Goal: Task Accomplishment & Management: Manage account settings

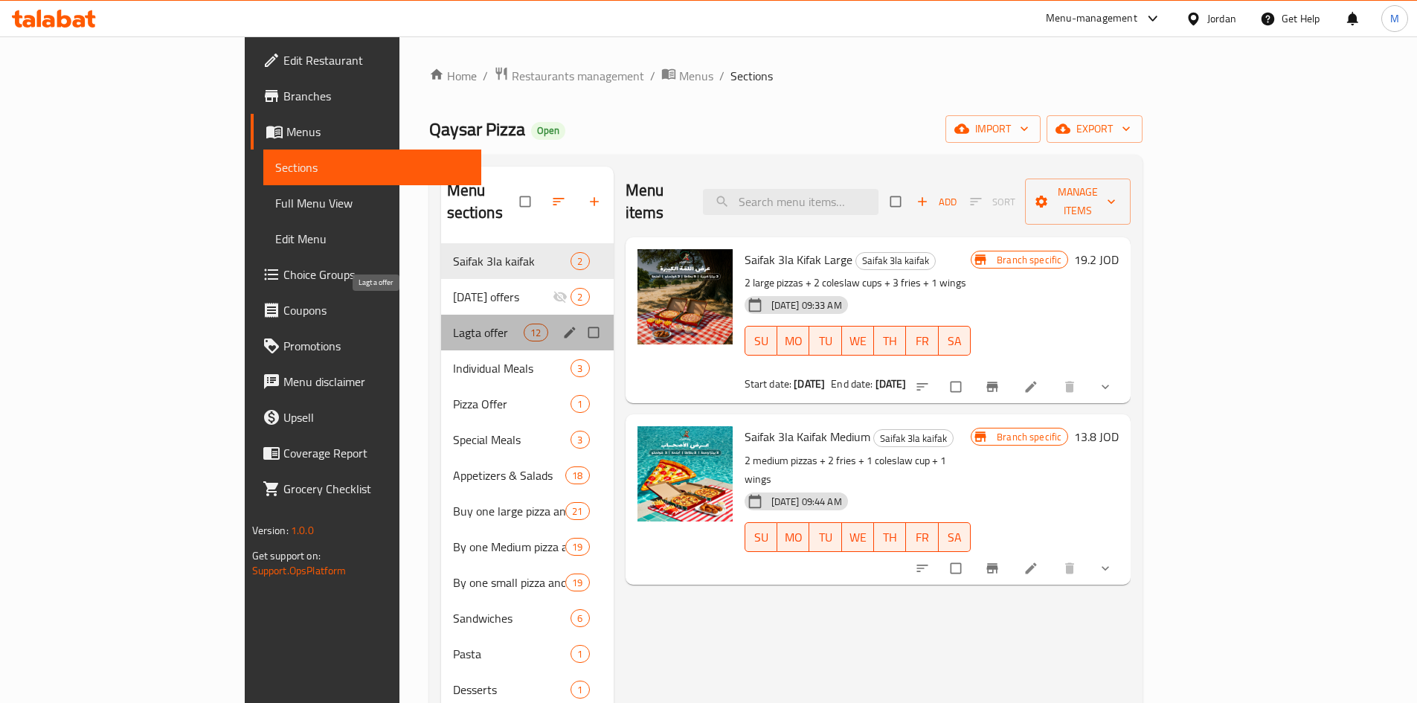
click at [453, 324] on span "Lagta offer" at bounding box center [488, 333] width 71 height 18
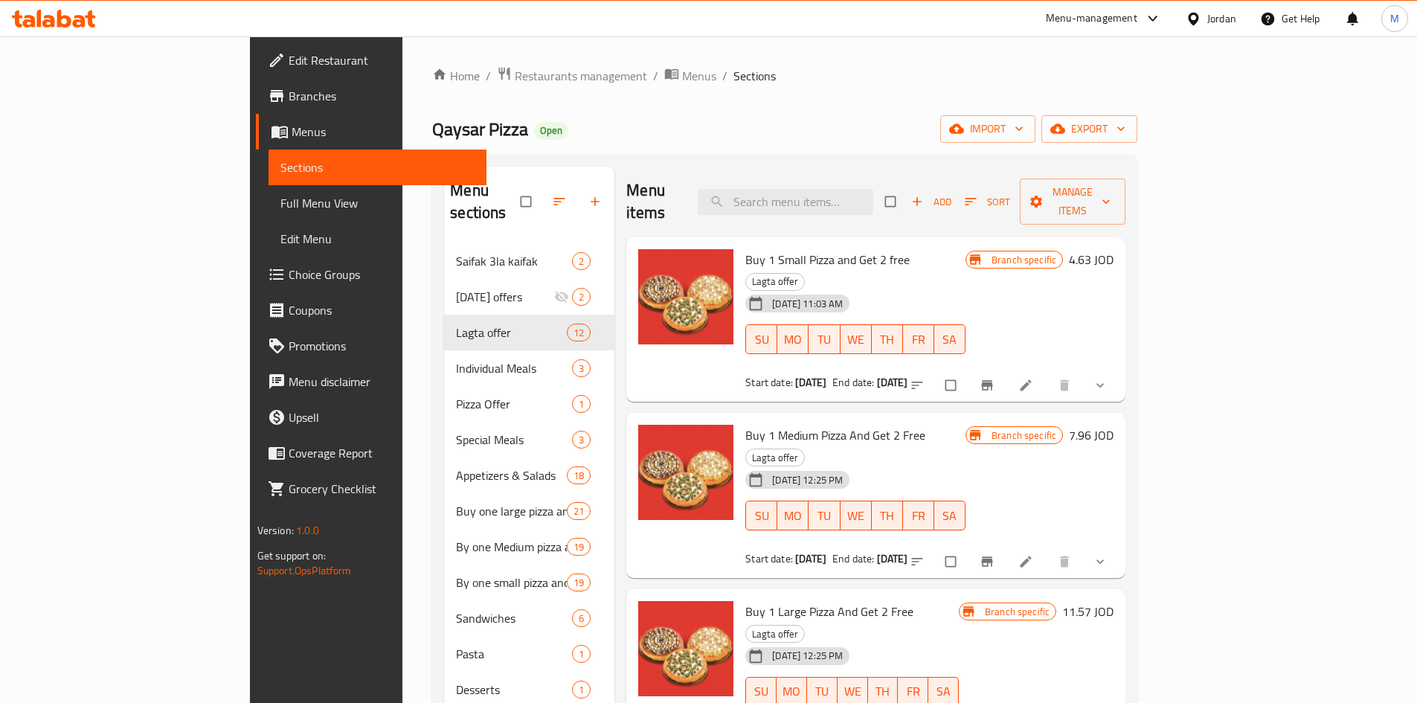
click at [1120, 369] on button "show more" at bounding box center [1102, 385] width 36 height 33
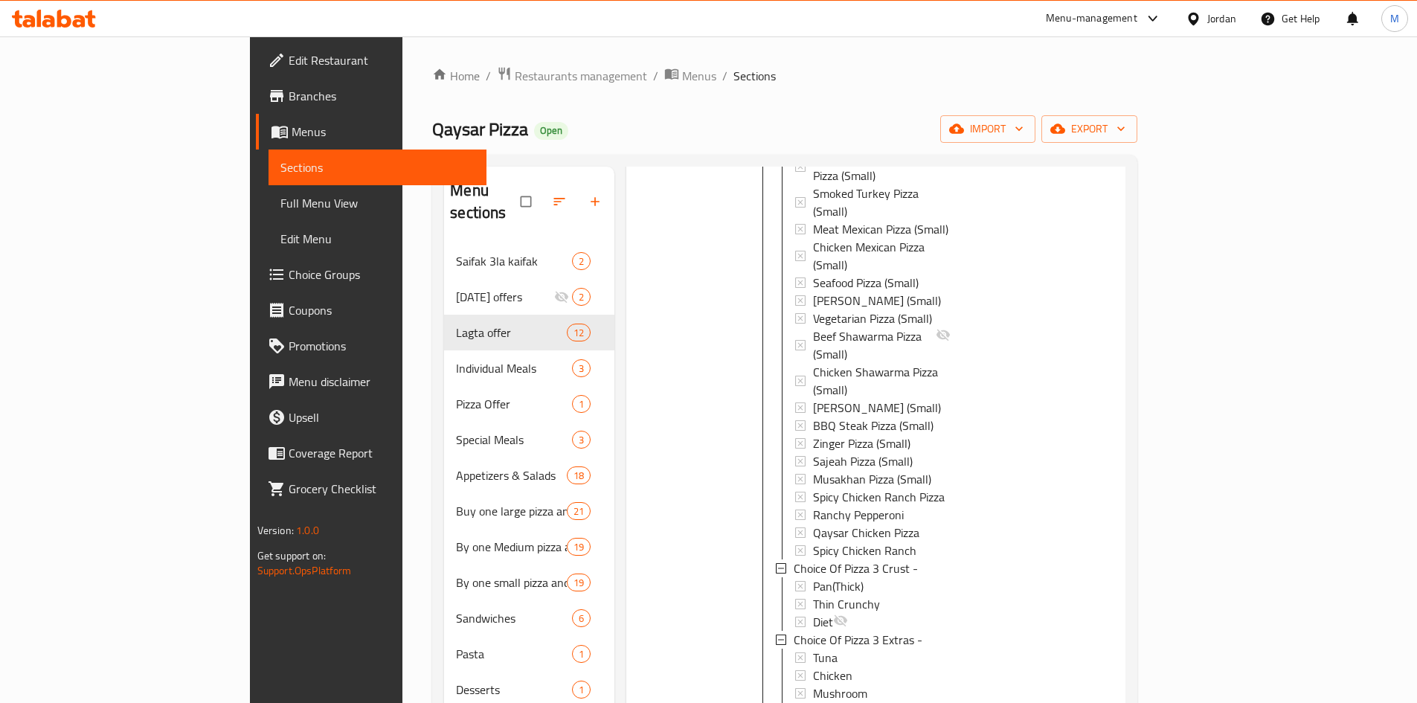
scroll to position [2679, 0]
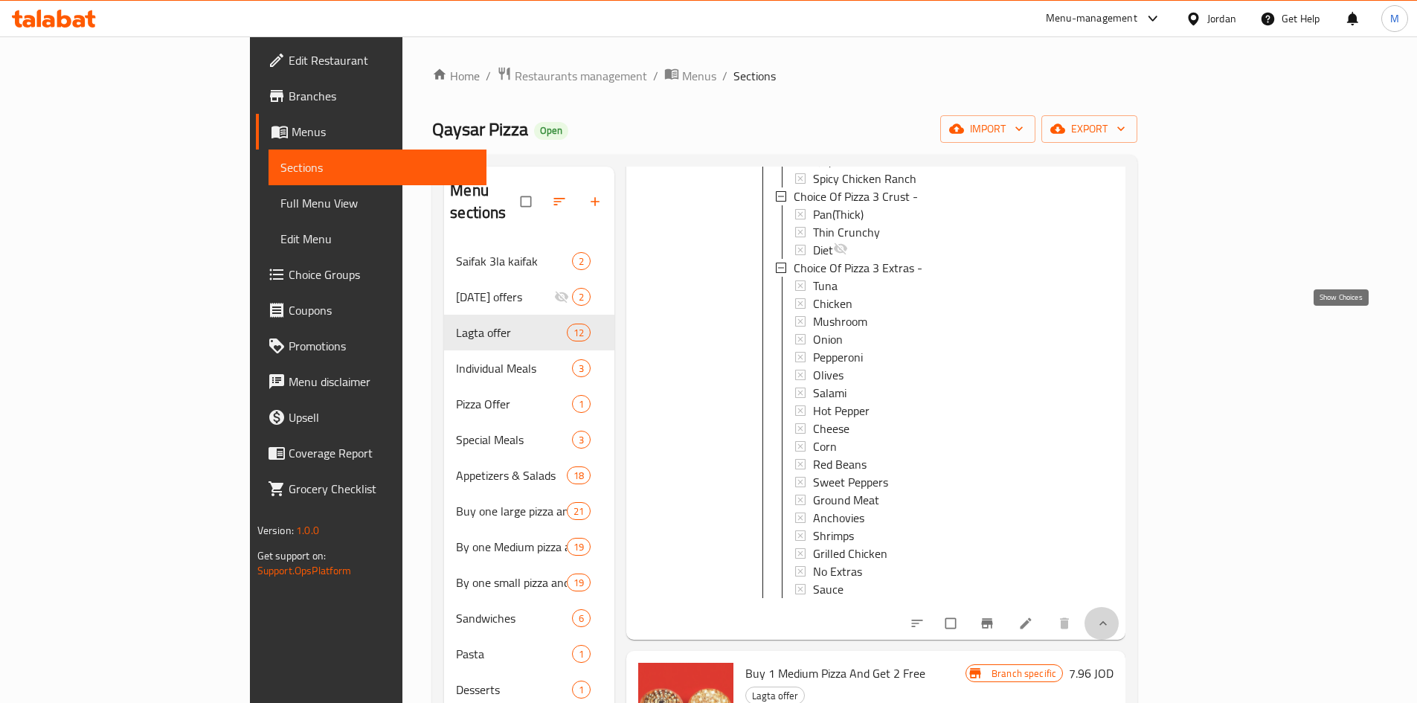
click at [1111, 616] on icon "show more" at bounding box center [1103, 623] width 15 height 15
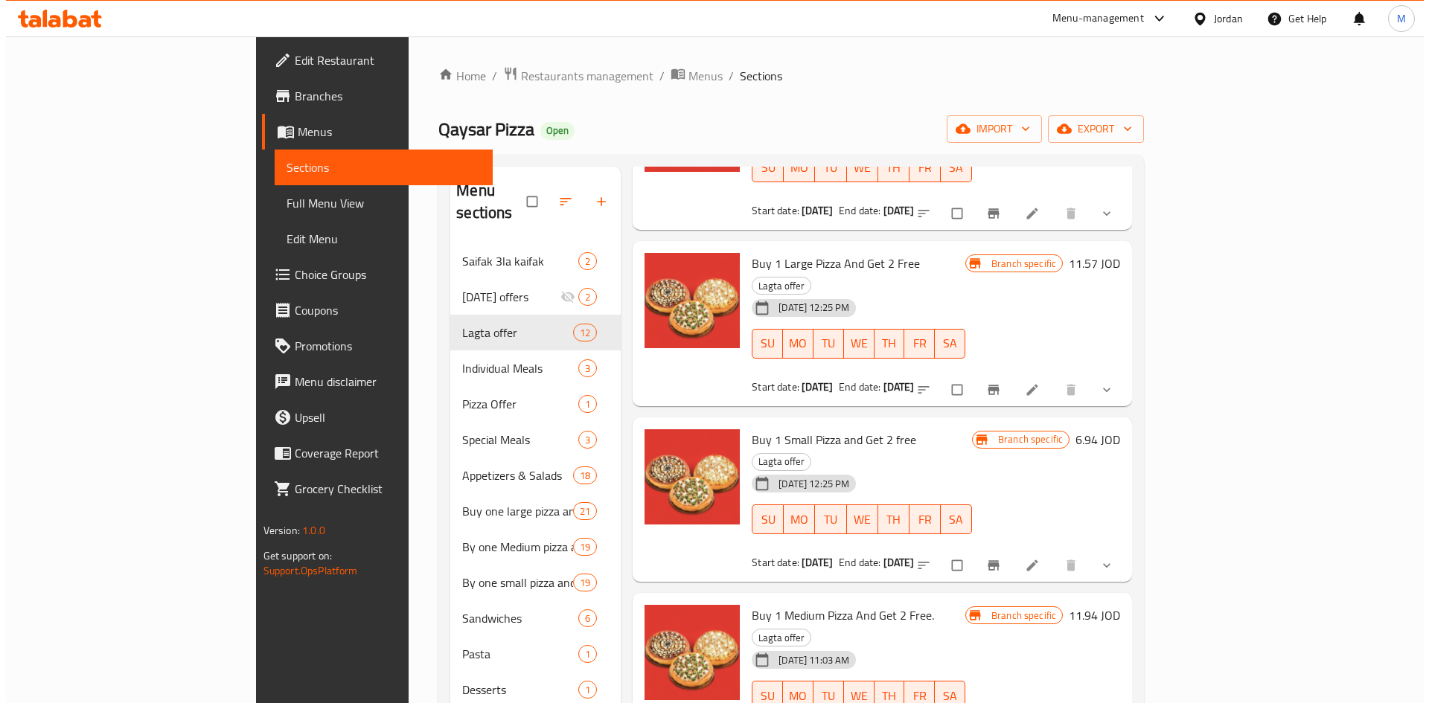
scroll to position [0, 0]
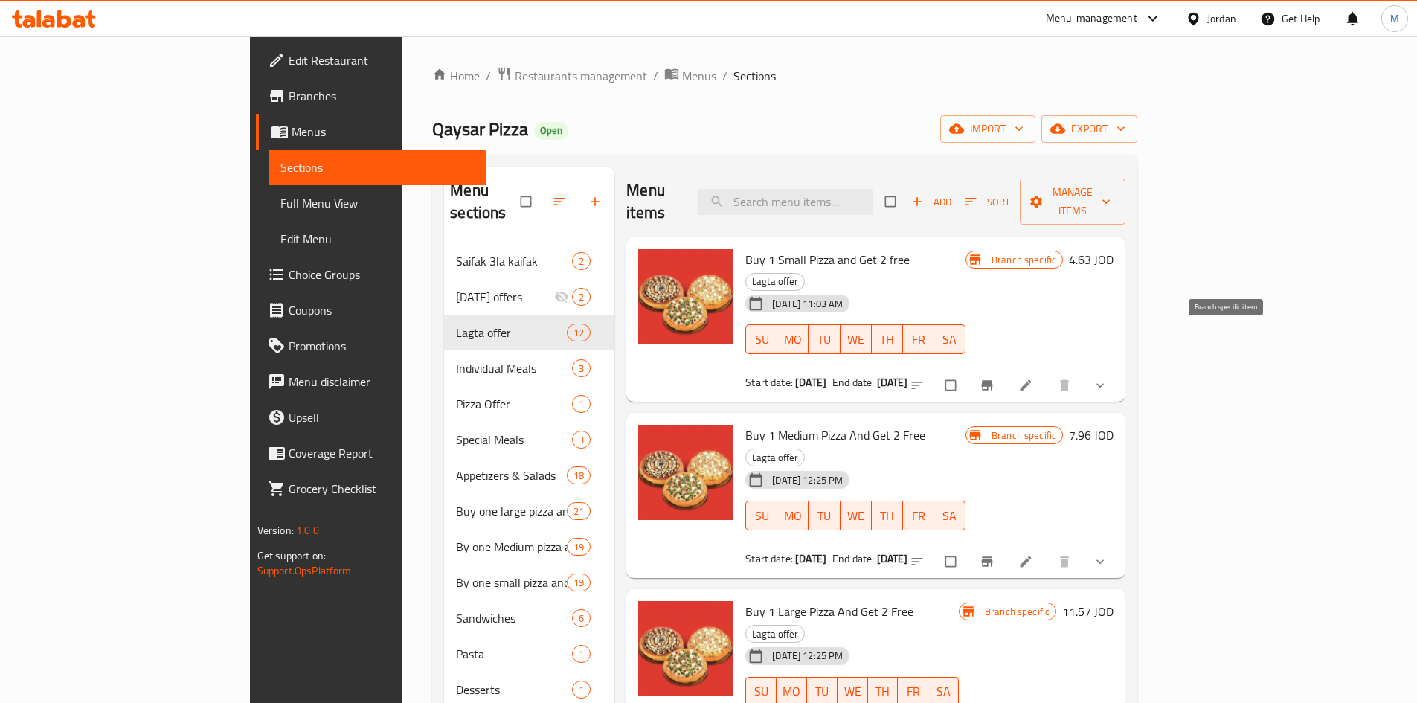
click at [1007, 369] on button "Branch-specific-item" at bounding box center [989, 385] width 36 height 33
click at [1138, 118] on button "export" at bounding box center [1090, 129] width 96 height 28
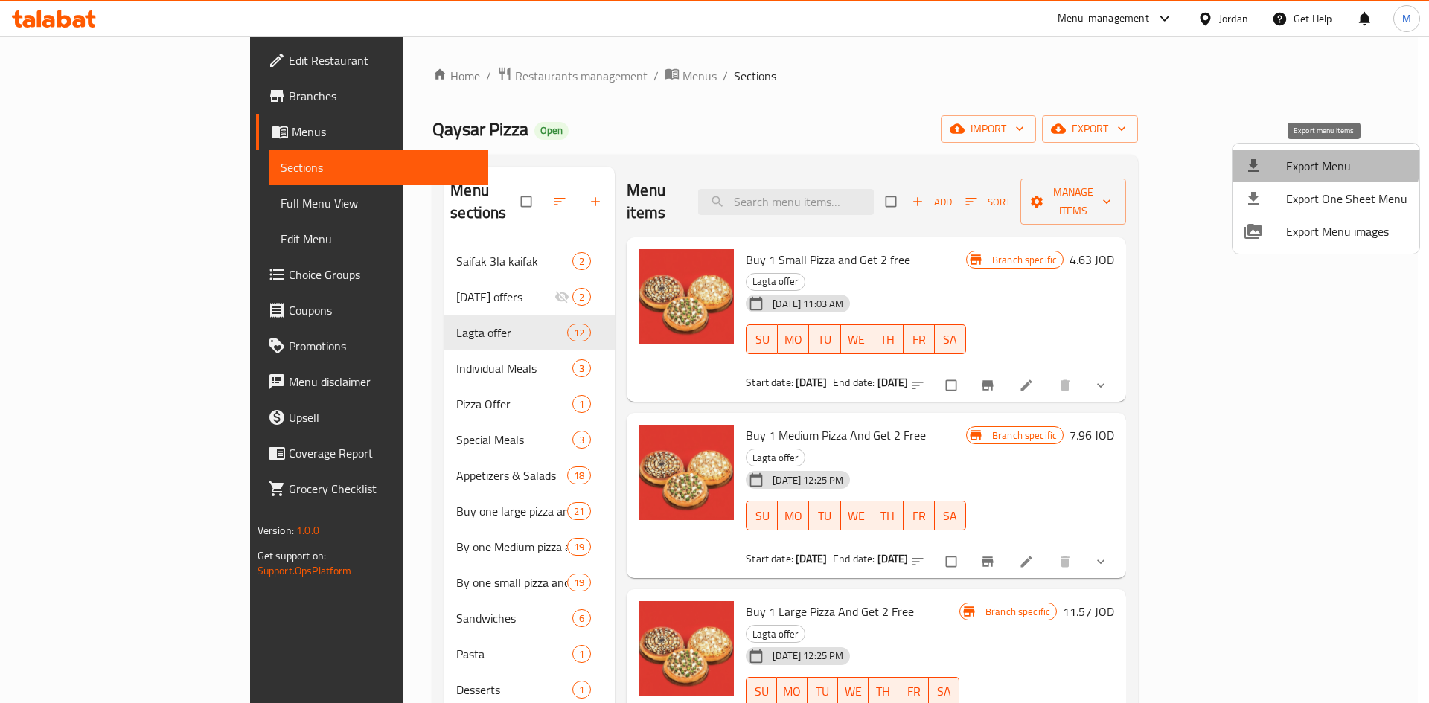
click at [1324, 158] on span "Export Menu" at bounding box center [1346, 166] width 121 height 18
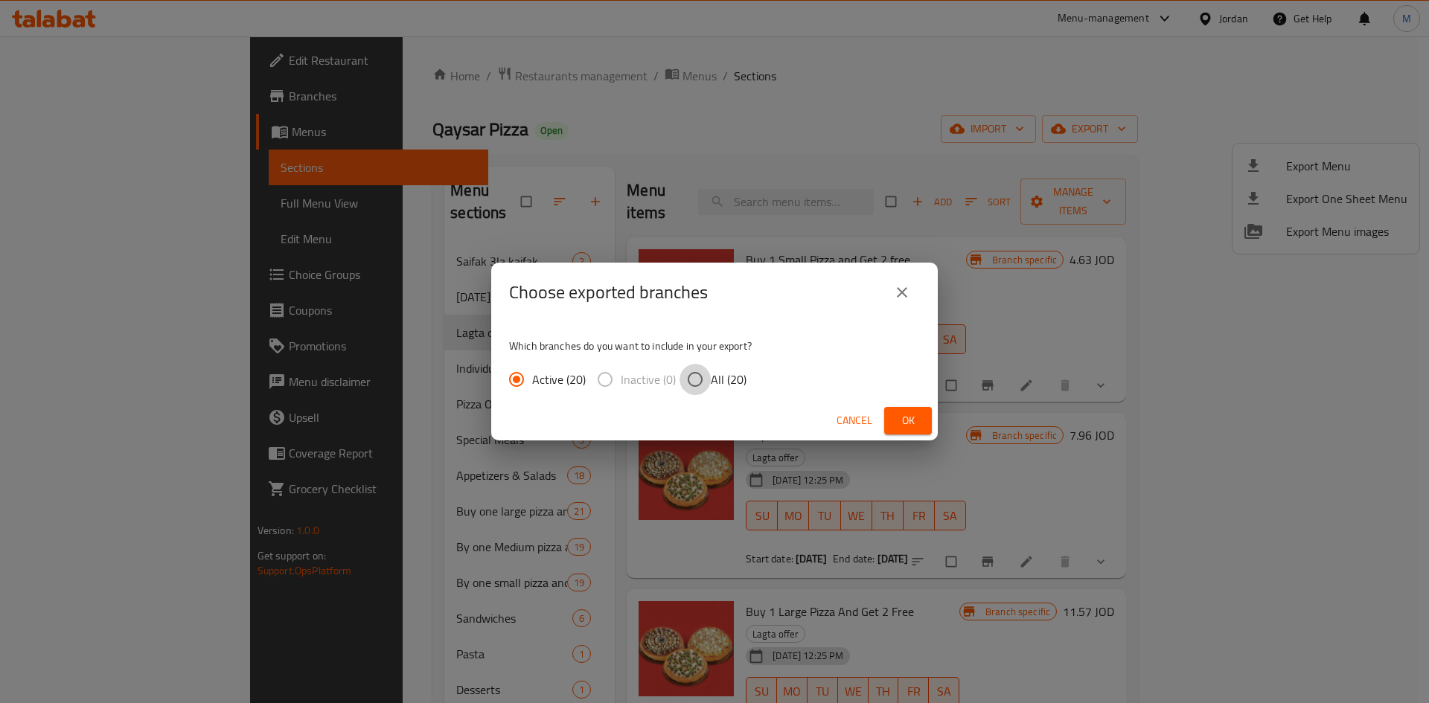
click at [699, 379] on input "All (20)" at bounding box center [694, 379] width 31 height 31
radio input "true"
click at [919, 414] on span "Ok" at bounding box center [908, 420] width 24 height 19
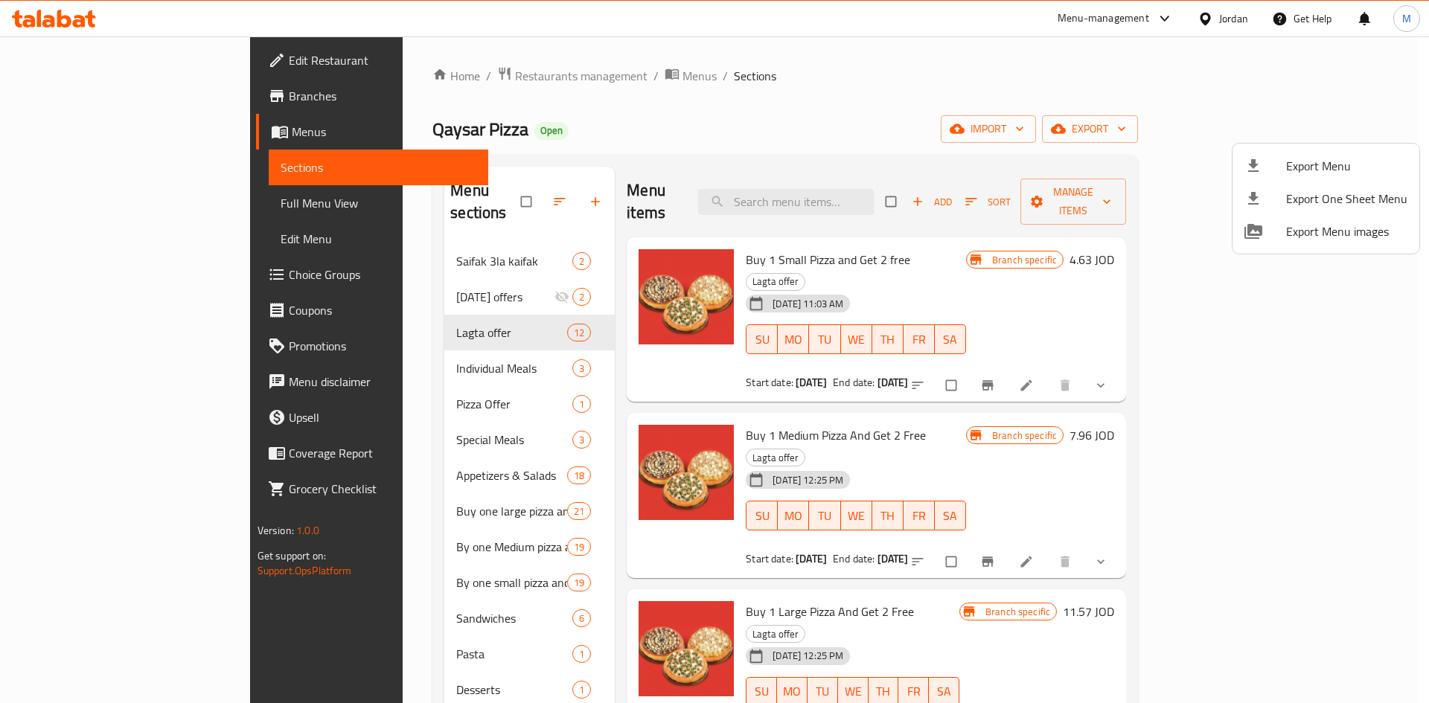
click at [854, 100] on div at bounding box center [714, 351] width 1429 height 703
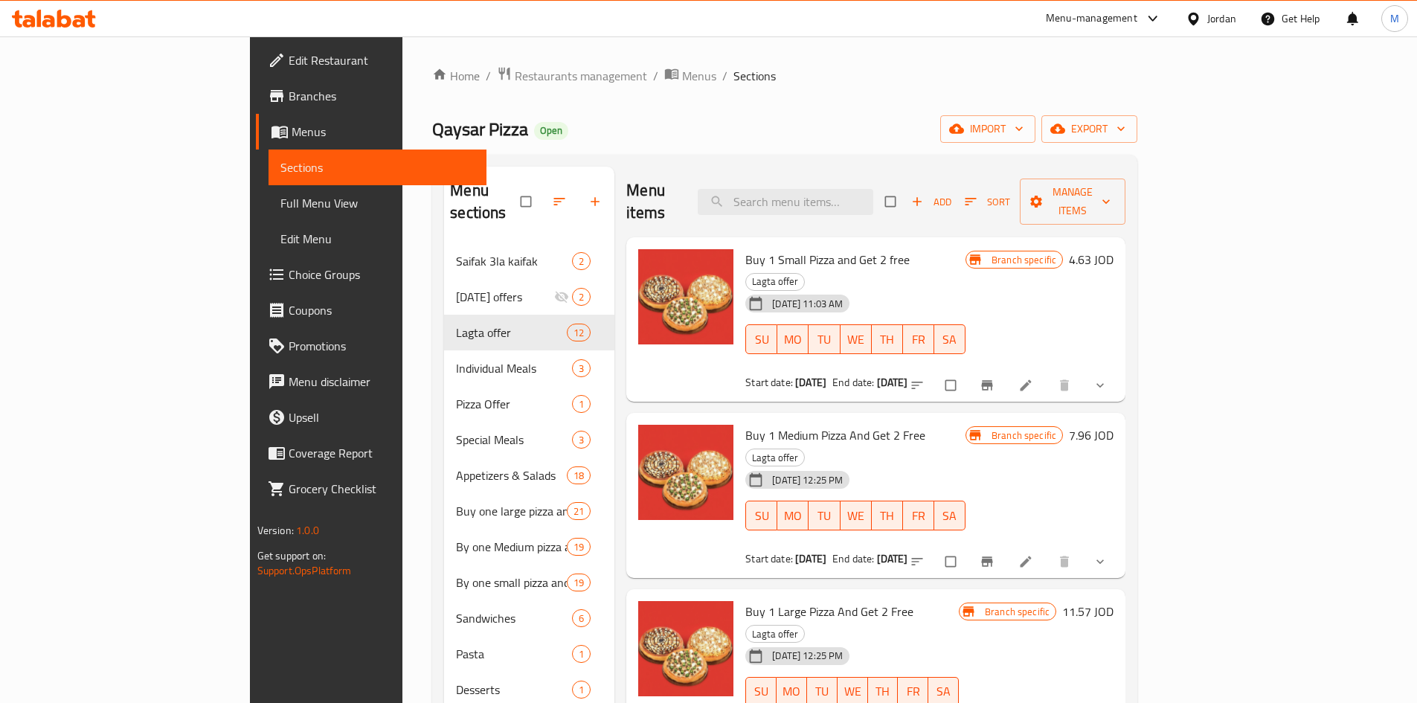
click at [966, 425] on h6 "Buy 1 Medium Pizza And Get 2 Free Lagta offer" at bounding box center [856, 446] width 220 height 42
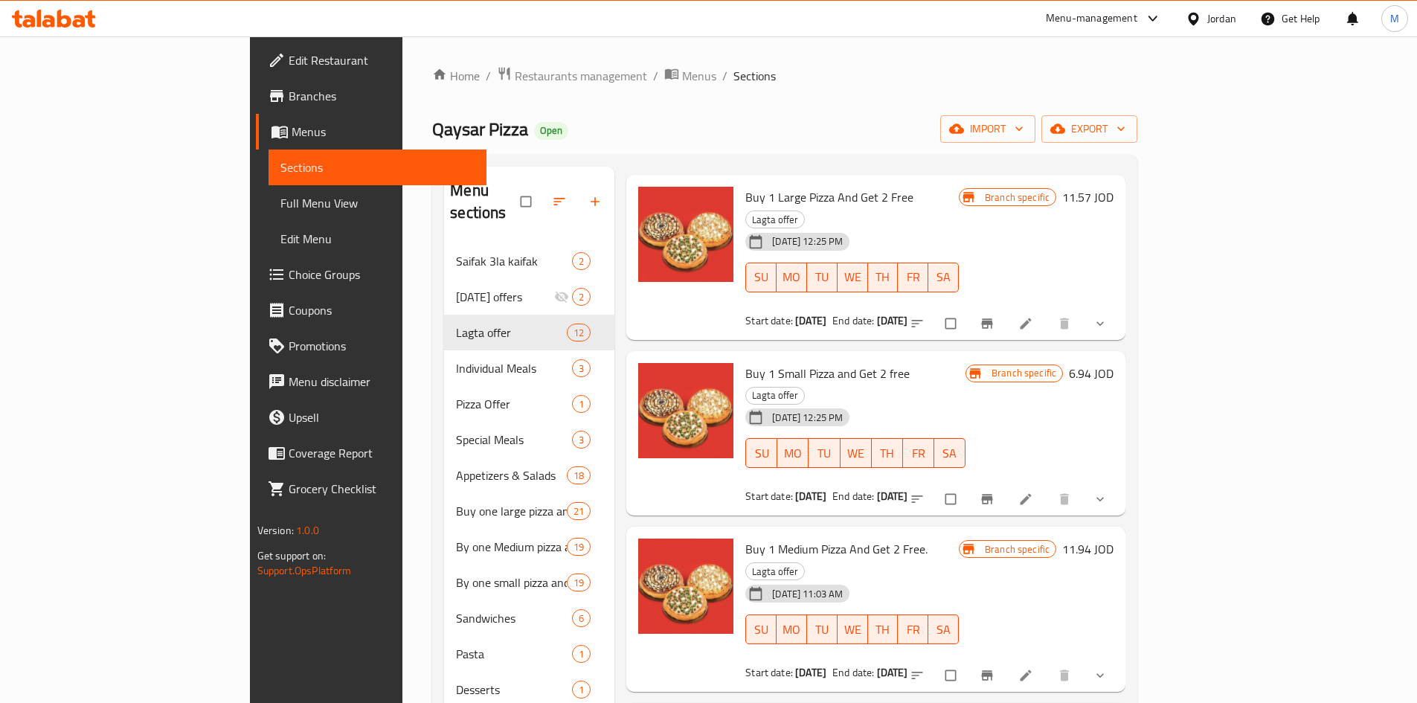
scroll to position [446, 0]
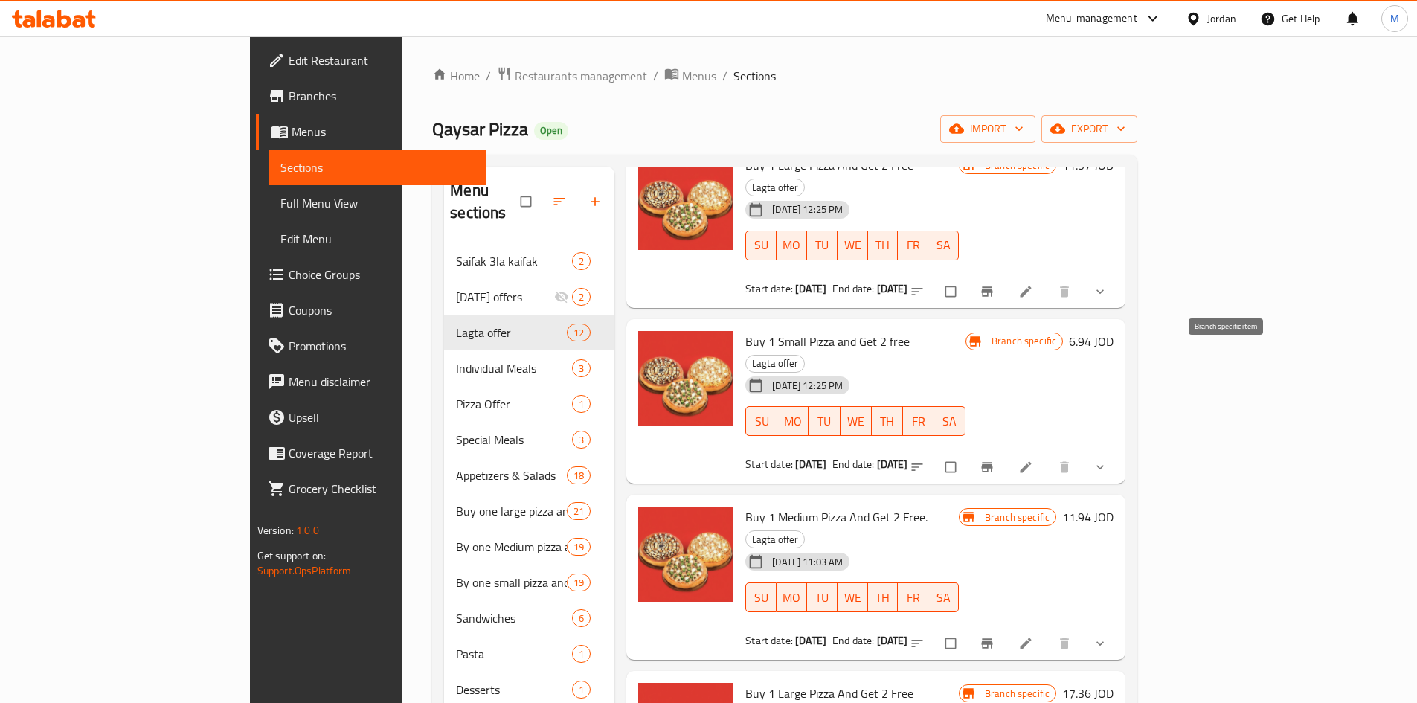
click at [993, 463] on icon "Branch-specific-item" at bounding box center [987, 468] width 11 height 10
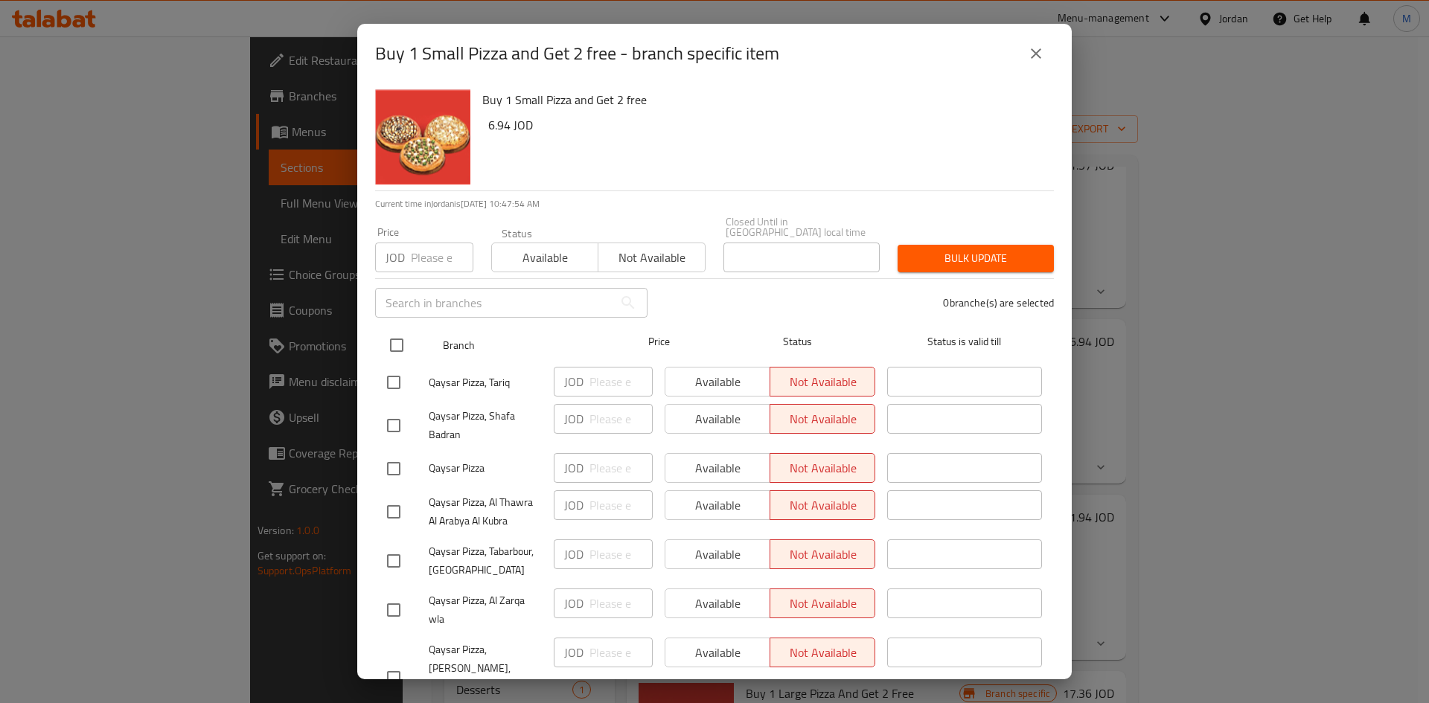
click at [394, 334] on input "checkbox" at bounding box center [396, 345] width 31 height 31
checkbox input "true"
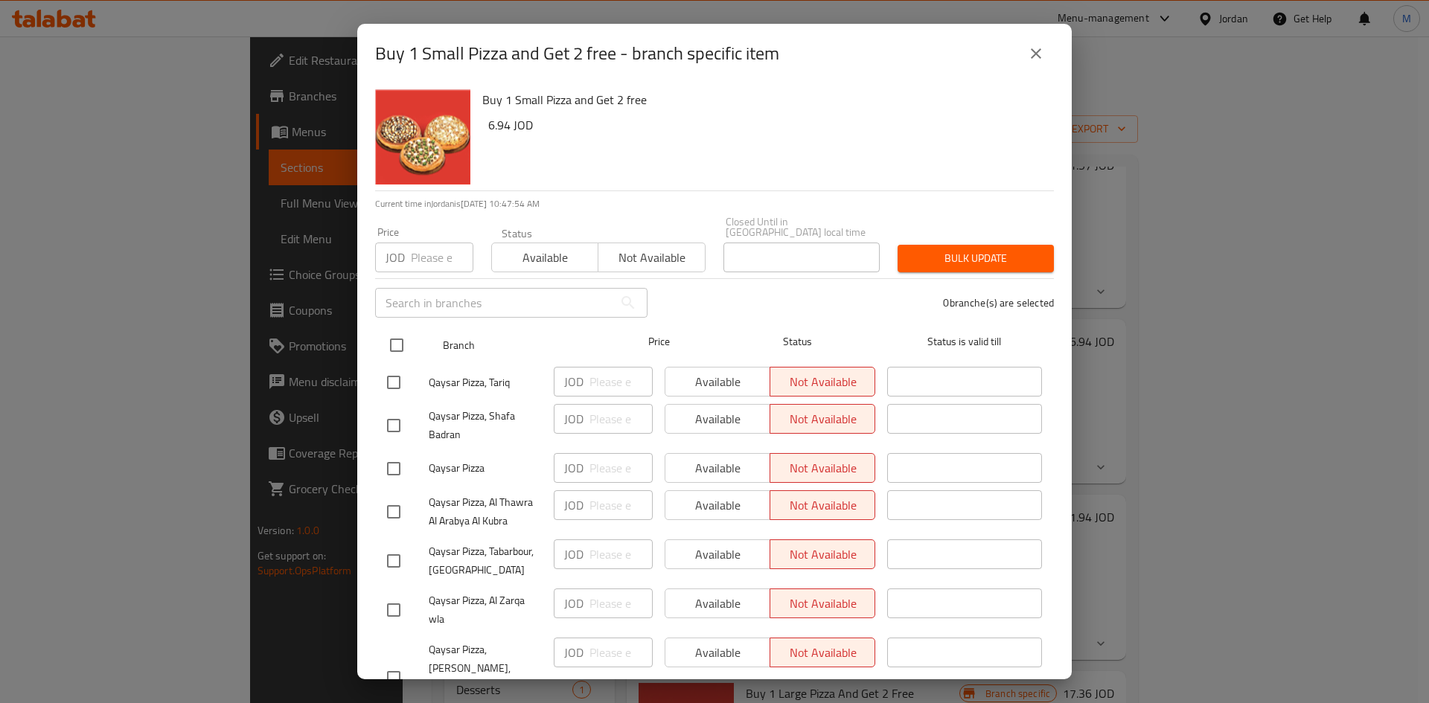
checkbox input "true"
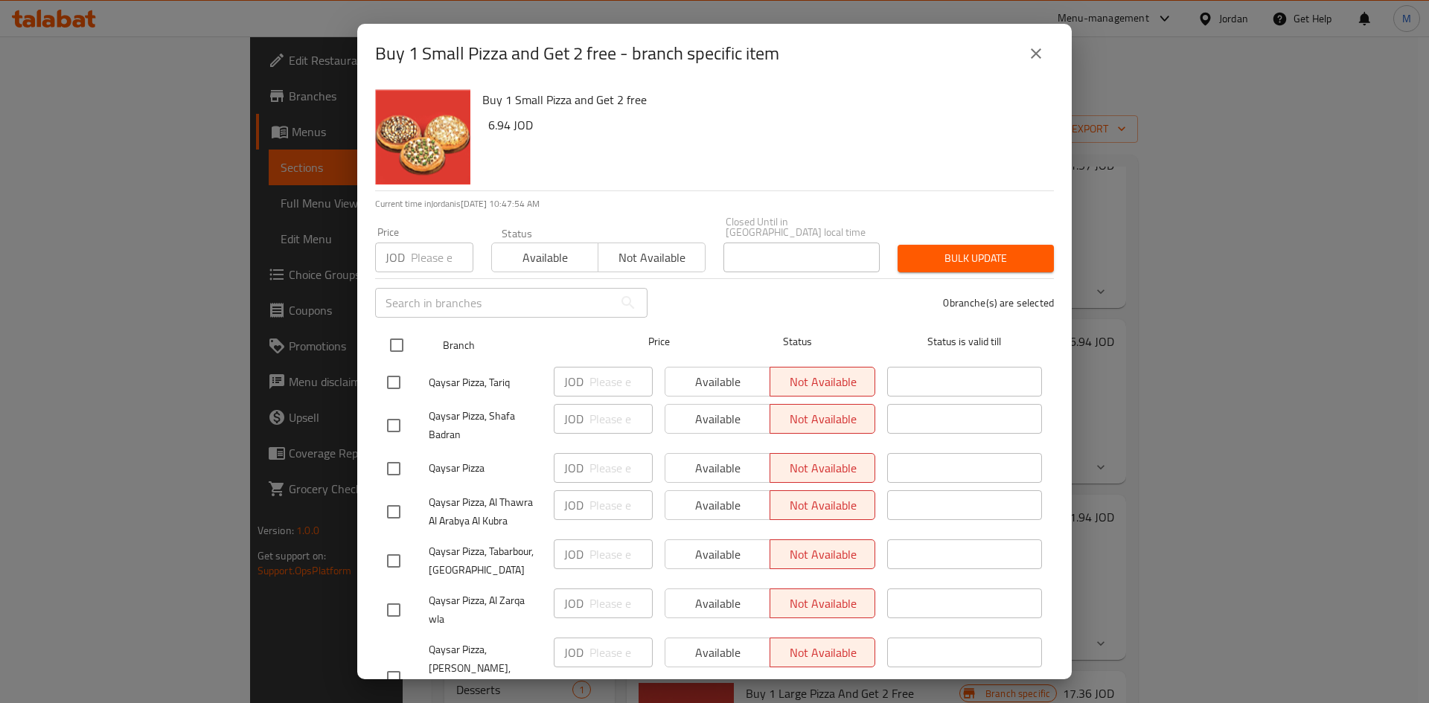
checkbox input "true"
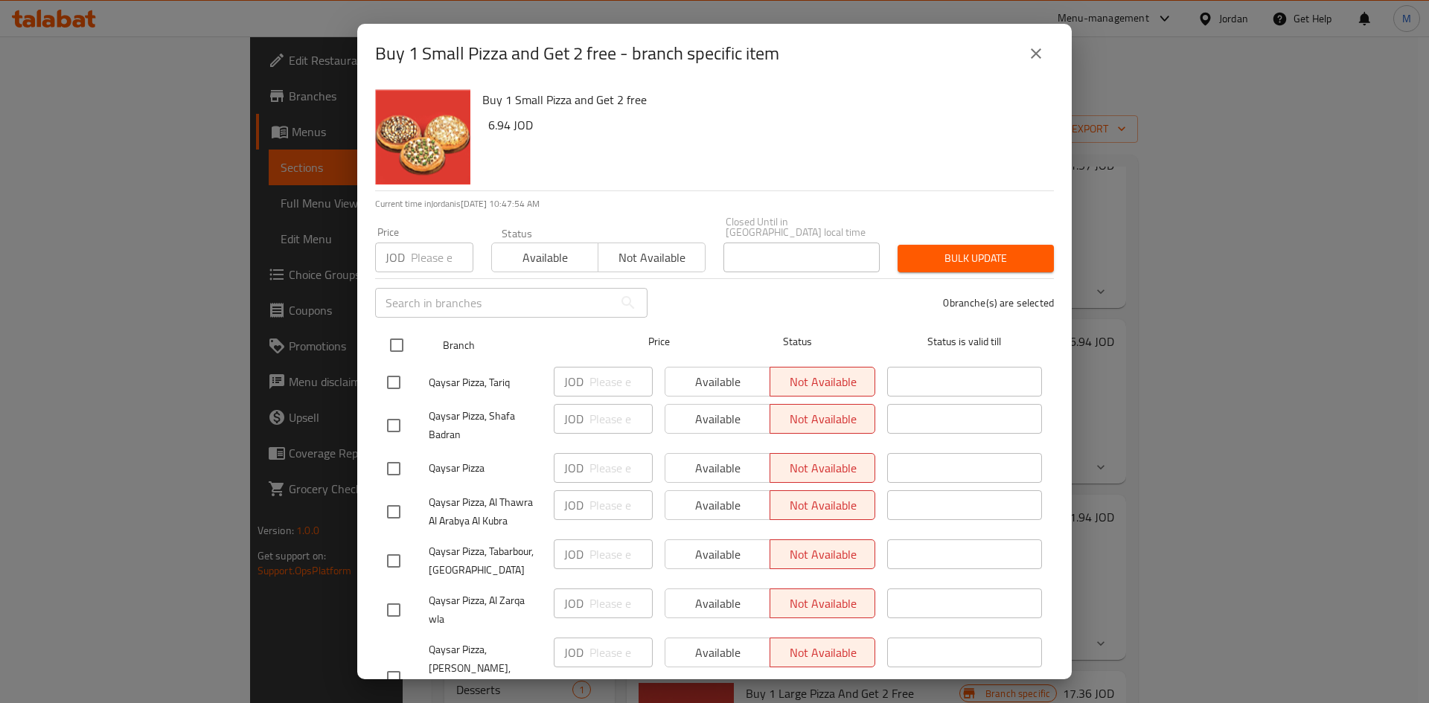
checkbox input "true"
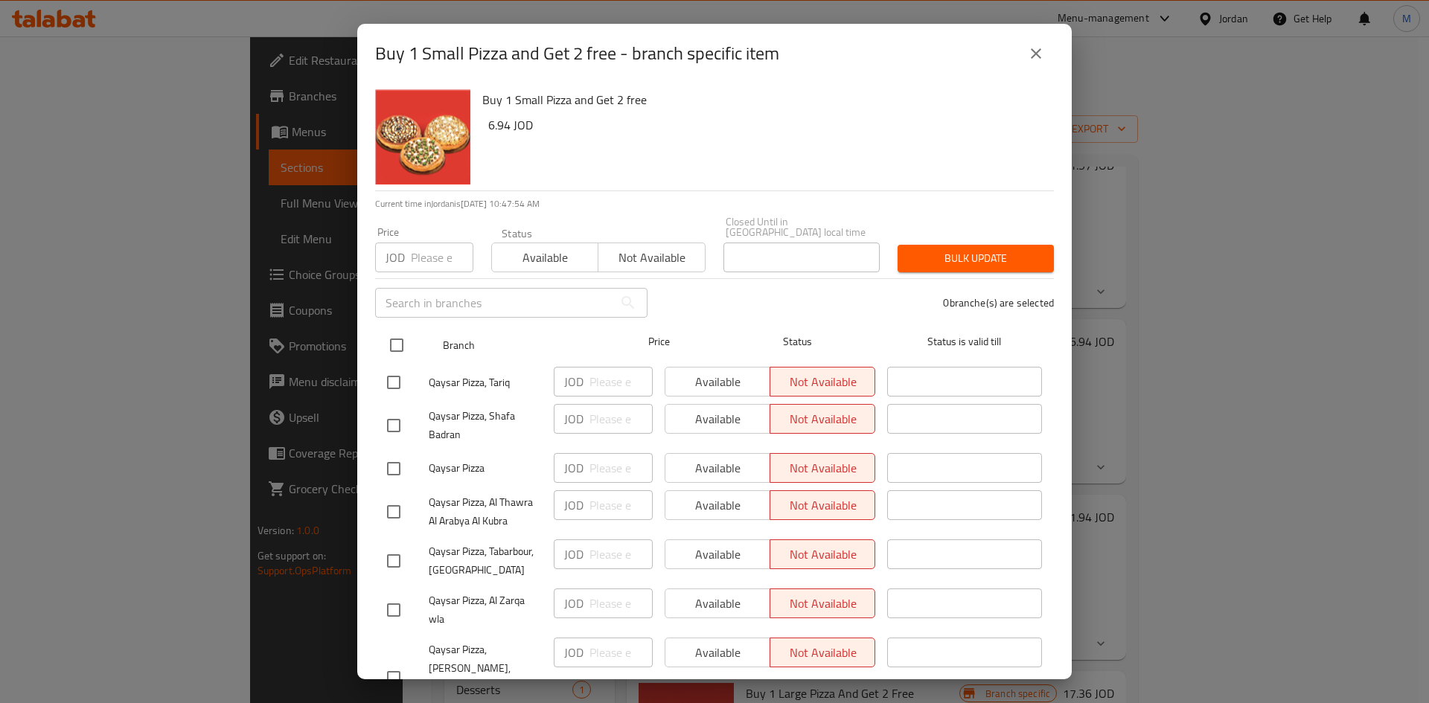
checkbox input "true"
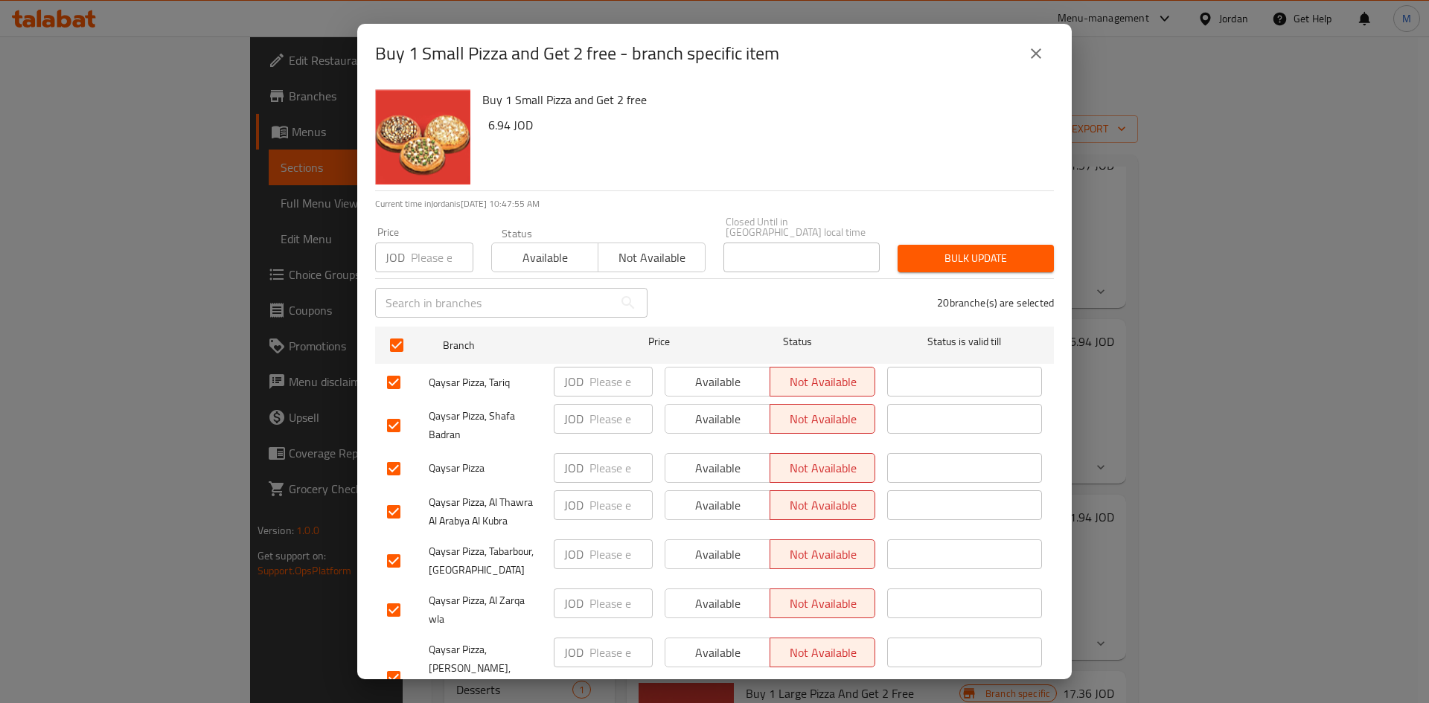
click at [494, 130] on h6 "6.94 JOD" at bounding box center [765, 125] width 554 height 21
copy h6 "6.94"
click at [423, 250] on input "number" at bounding box center [442, 258] width 63 height 30
paste input "6.94"
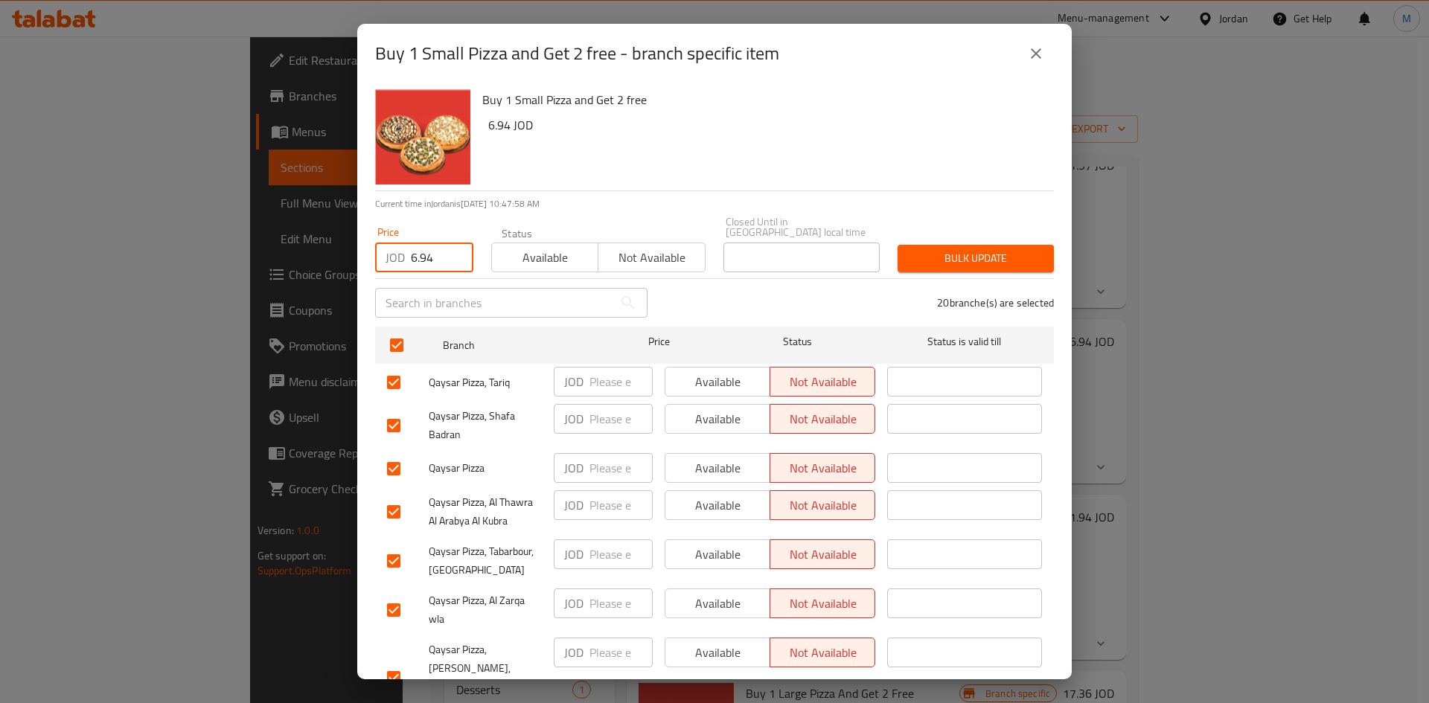
type input "6.94"
click at [916, 254] on span "Bulk update" at bounding box center [975, 258] width 132 height 19
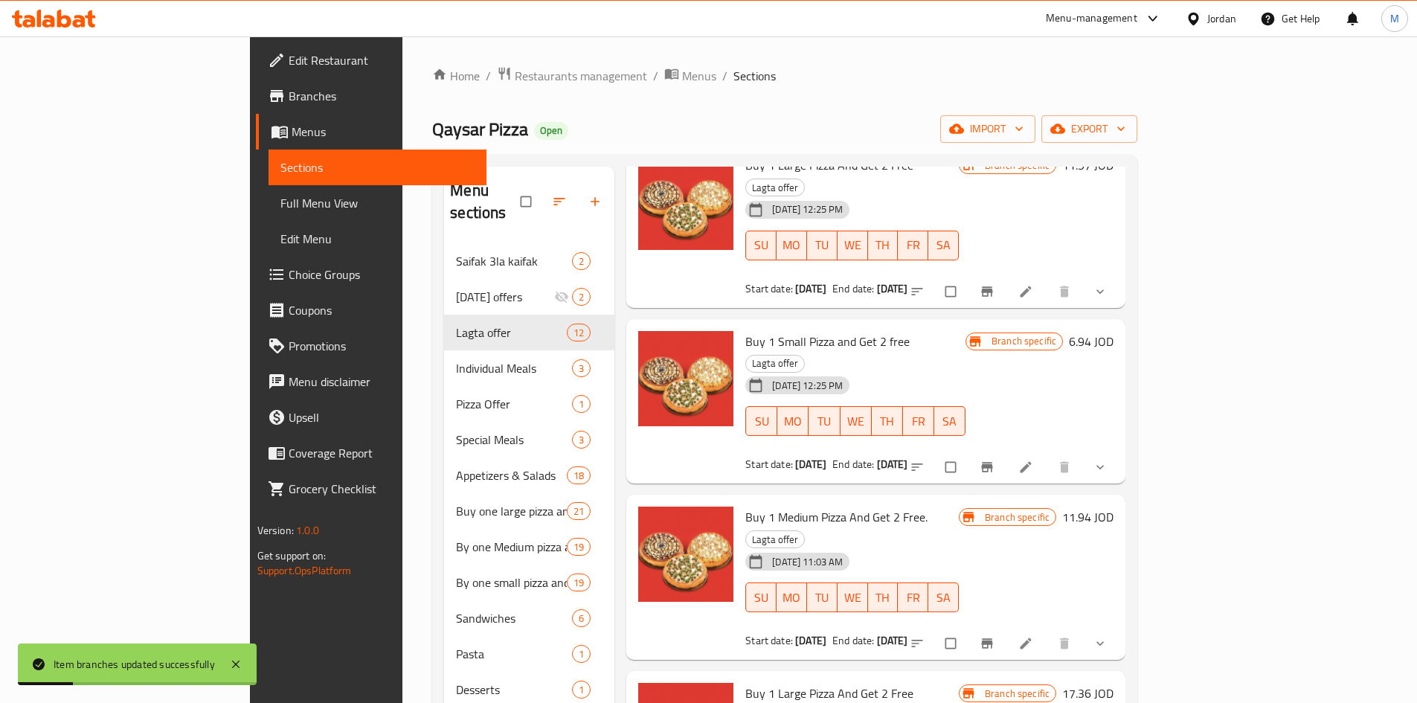
click at [993, 463] on icon "Branch-specific-item" at bounding box center [987, 468] width 11 height 10
click at [993, 638] on icon "Branch-specific-item" at bounding box center [987, 643] width 11 height 10
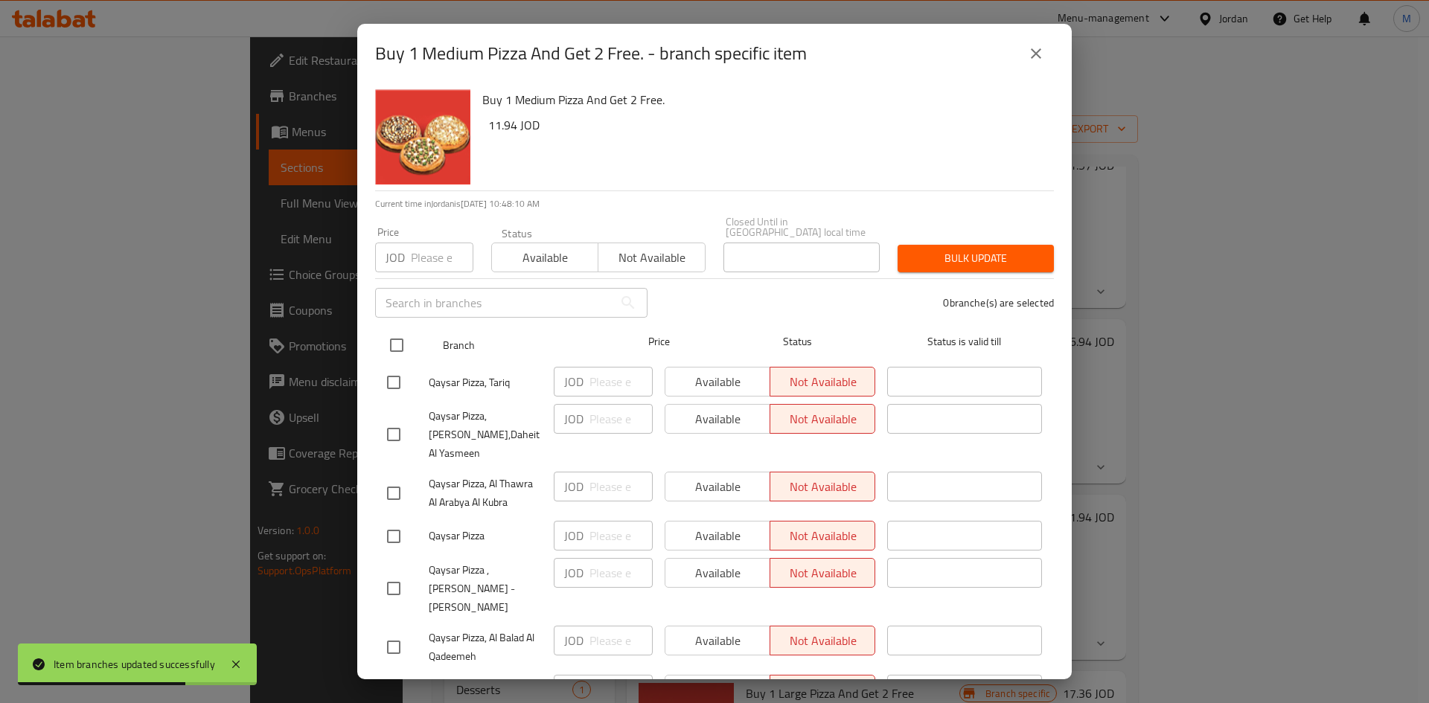
click at [404, 332] on input "checkbox" at bounding box center [396, 345] width 31 height 31
checkbox input "true"
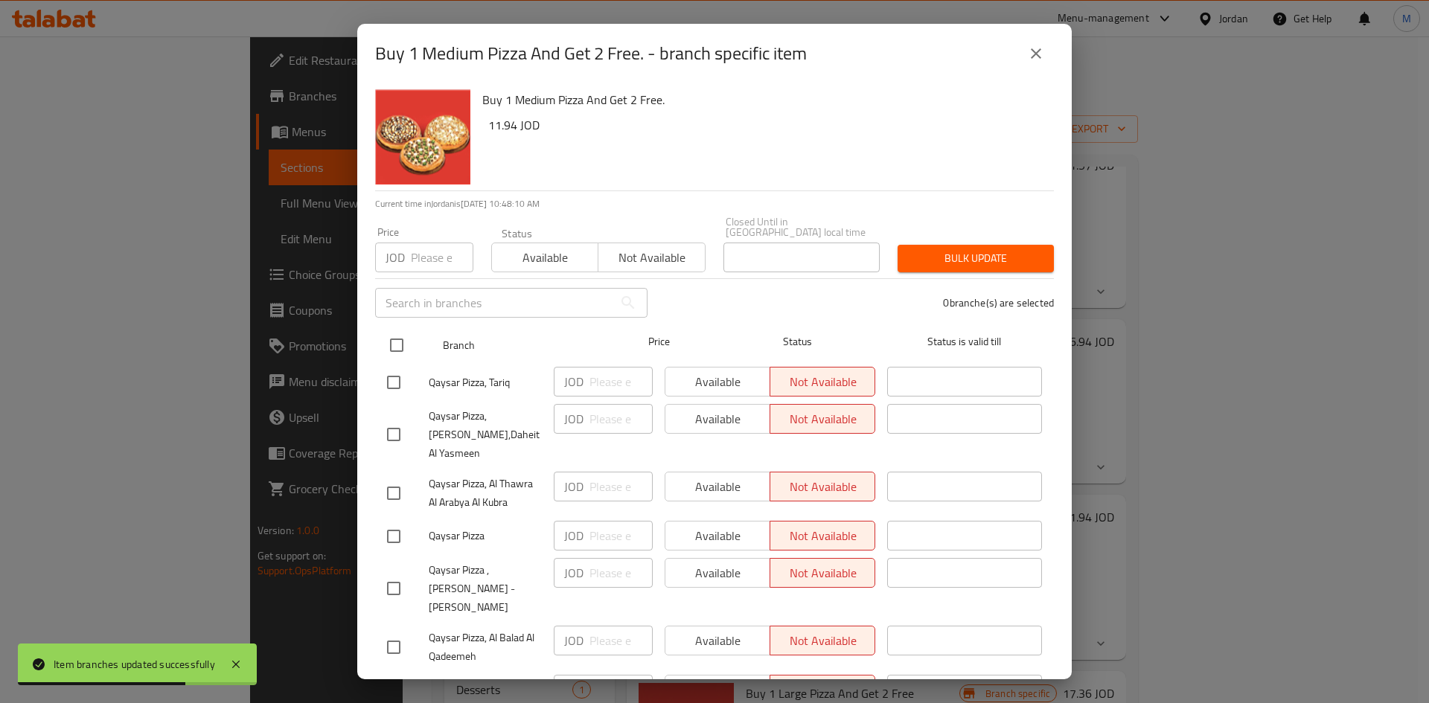
checkbox input "true"
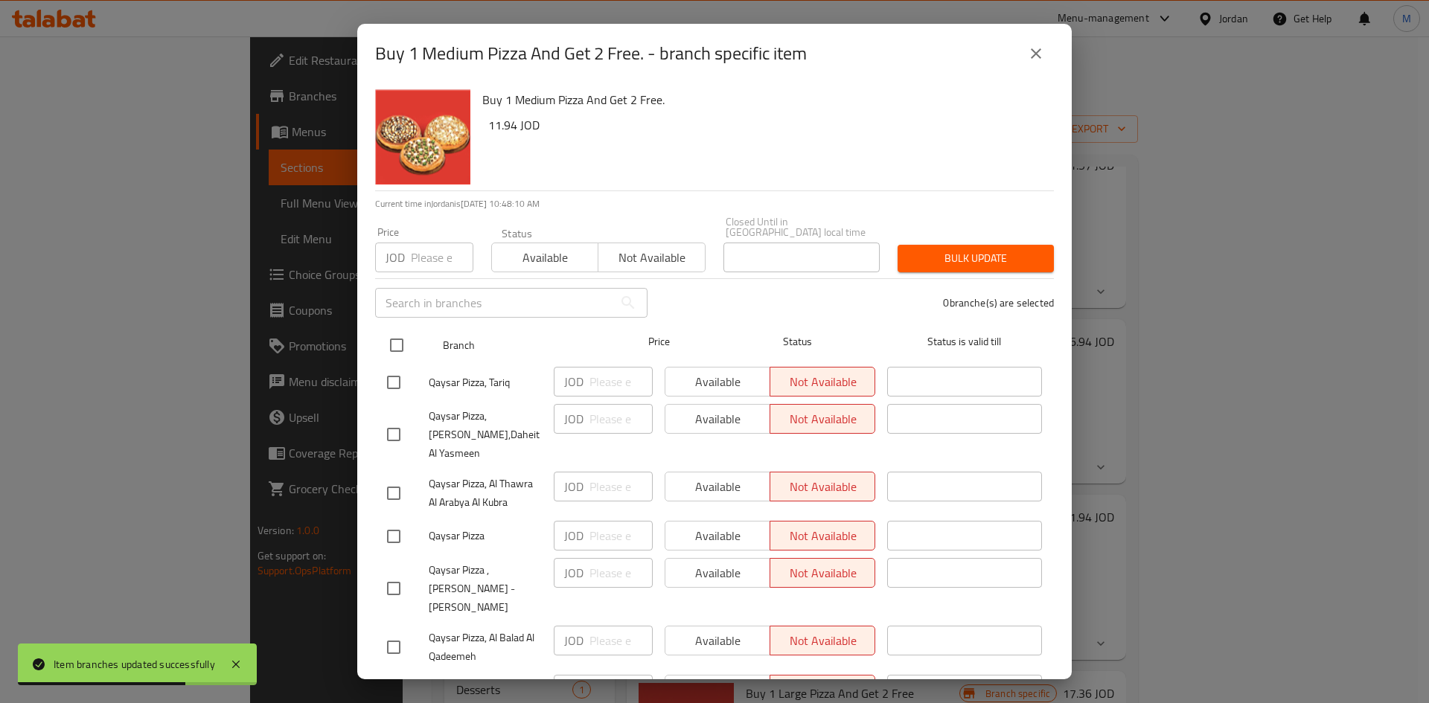
checkbox input "true"
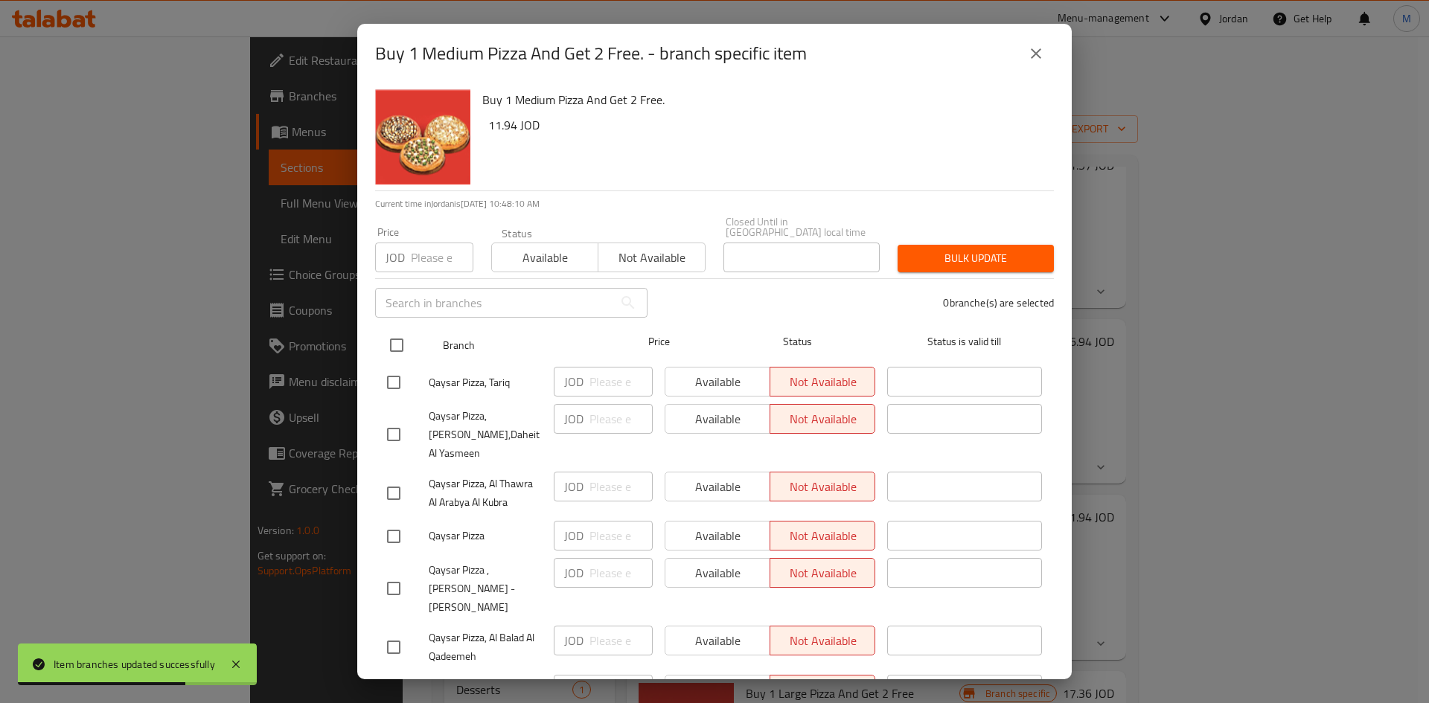
checkbox input "true"
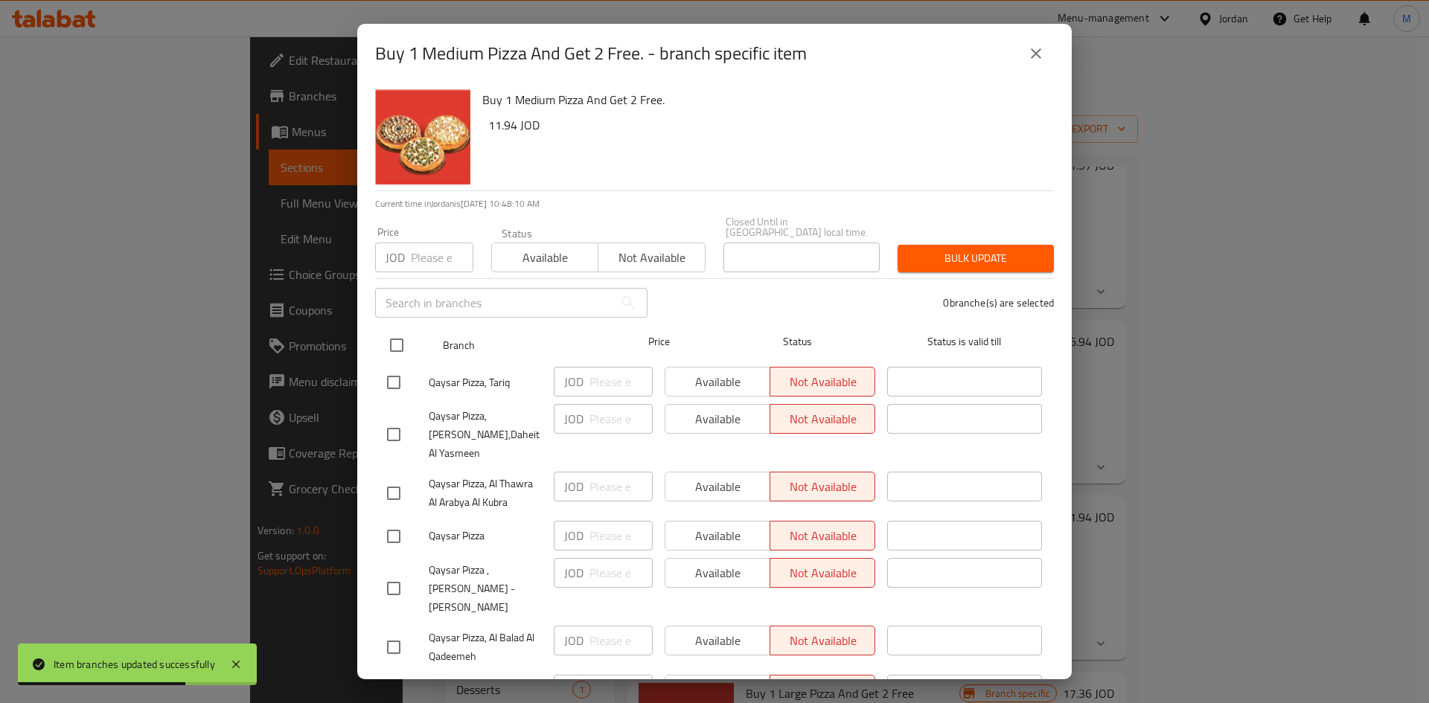
checkbox input "true"
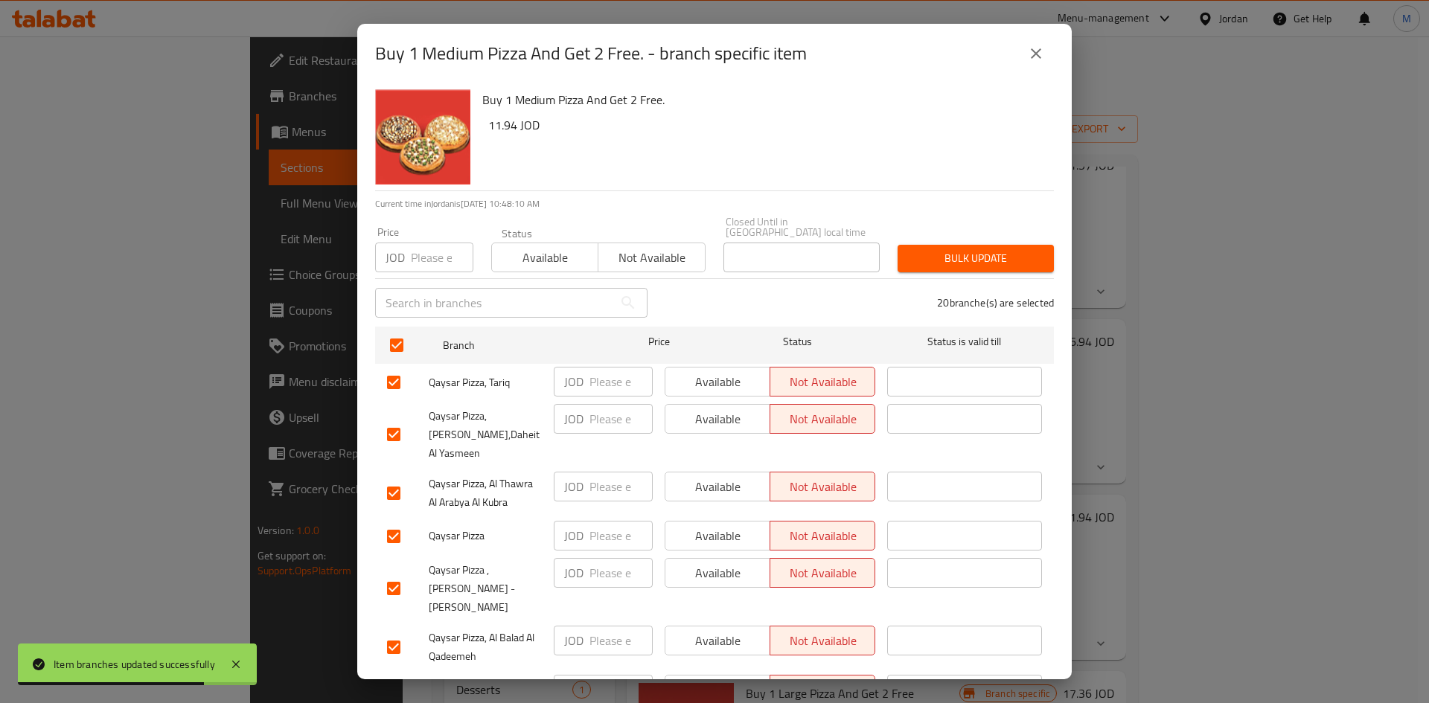
click at [435, 248] on input "number" at bounding box center [442, 258] width 63 height 30
paste input "11.94"
type input "11.94"
click at [1017, 252] on span "Bulk update" at bounding box center [975, 258] width 132 height 19
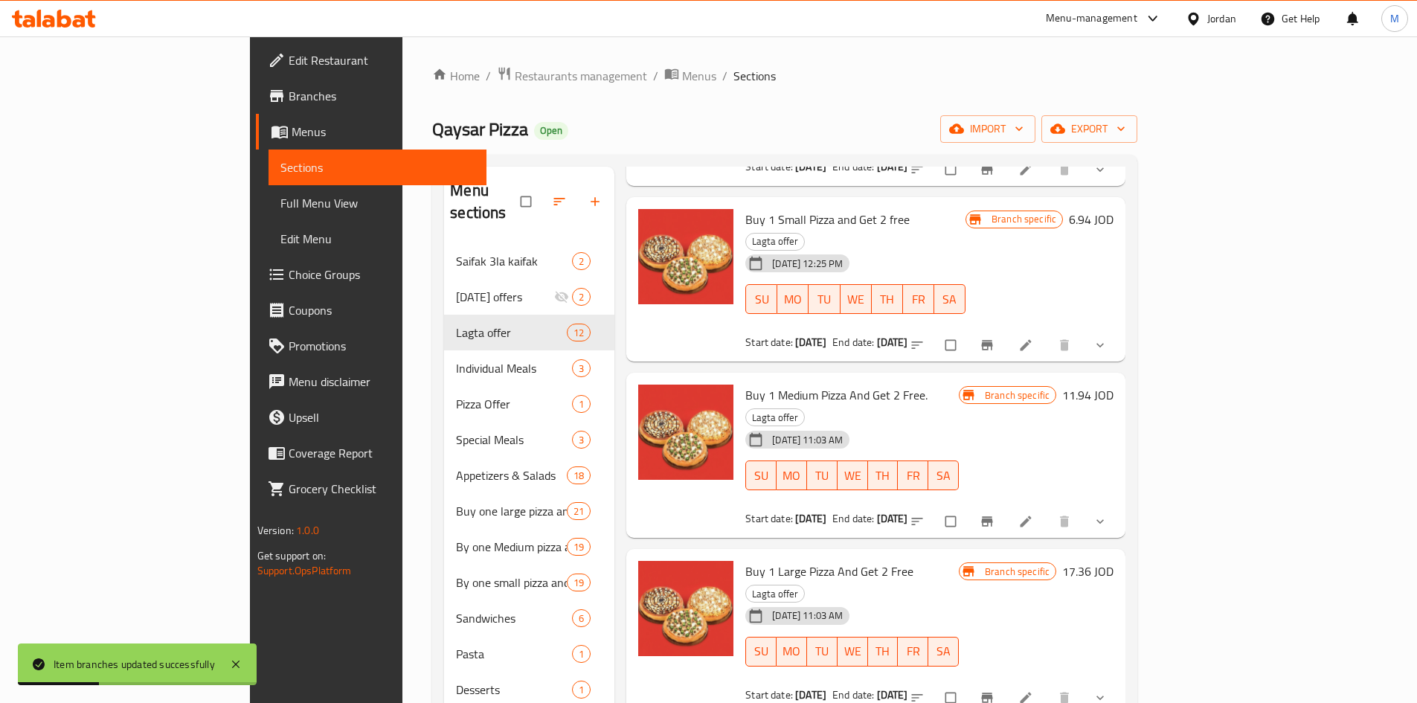
scroll to position [595, 0]
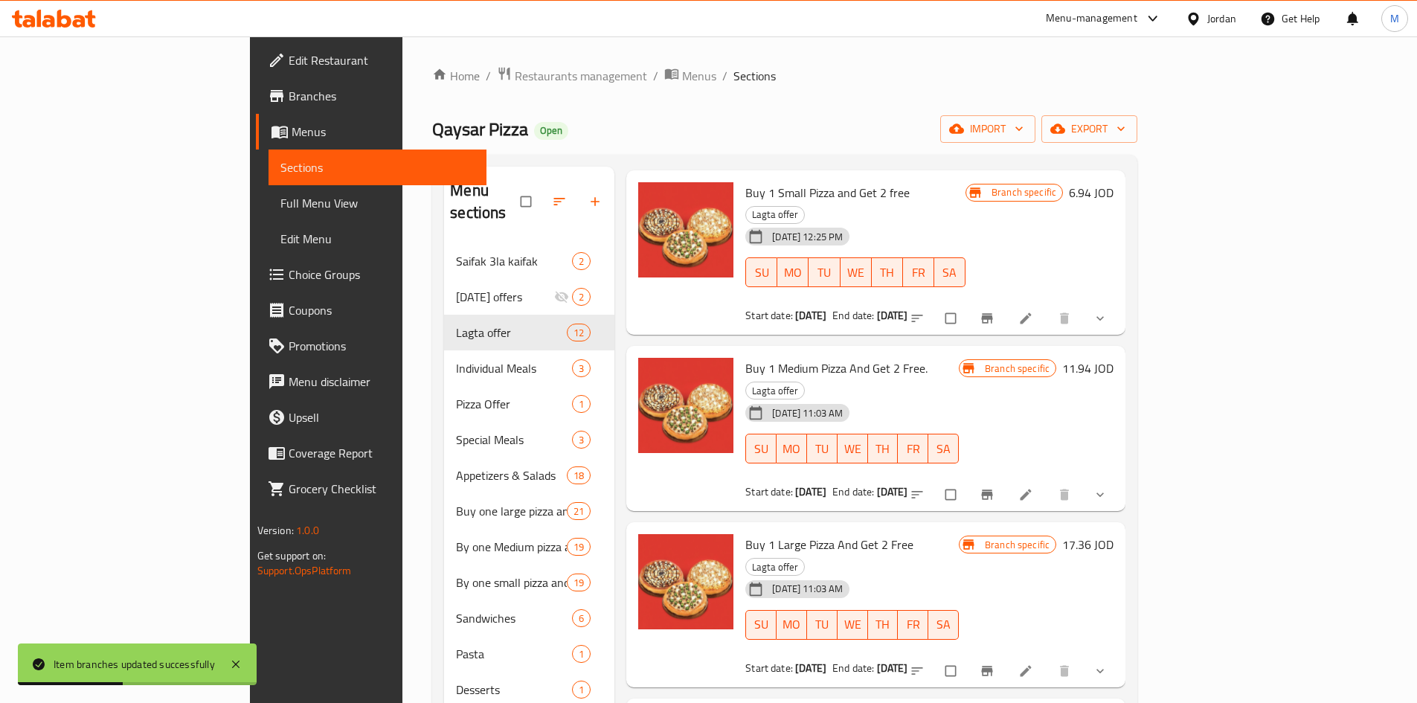
click at [993, 666] on icon "Branch-specific-item" at bounding box center [987, 671] width 11 height 10
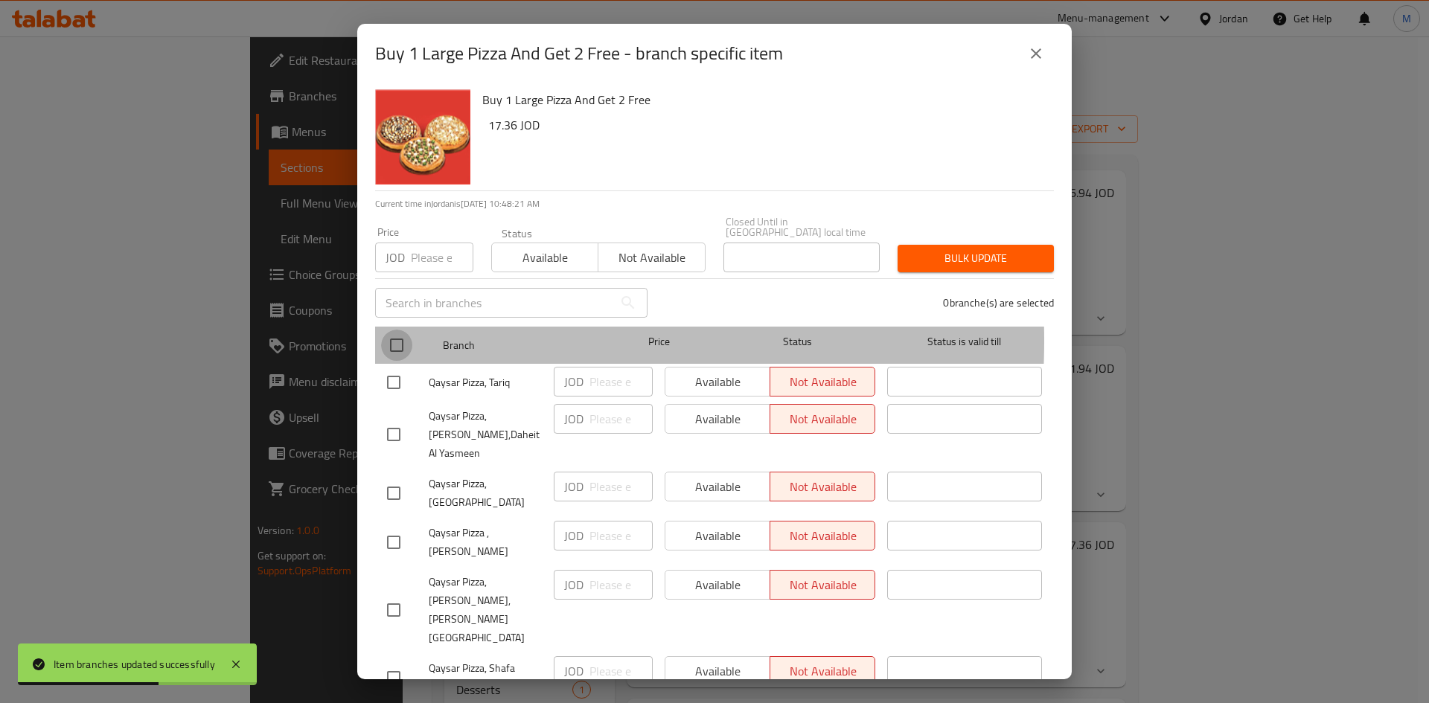
click at [396, 330] on input "checkbox" at bounding box center [396, 345] width 31 height 31
checkbox input "true"
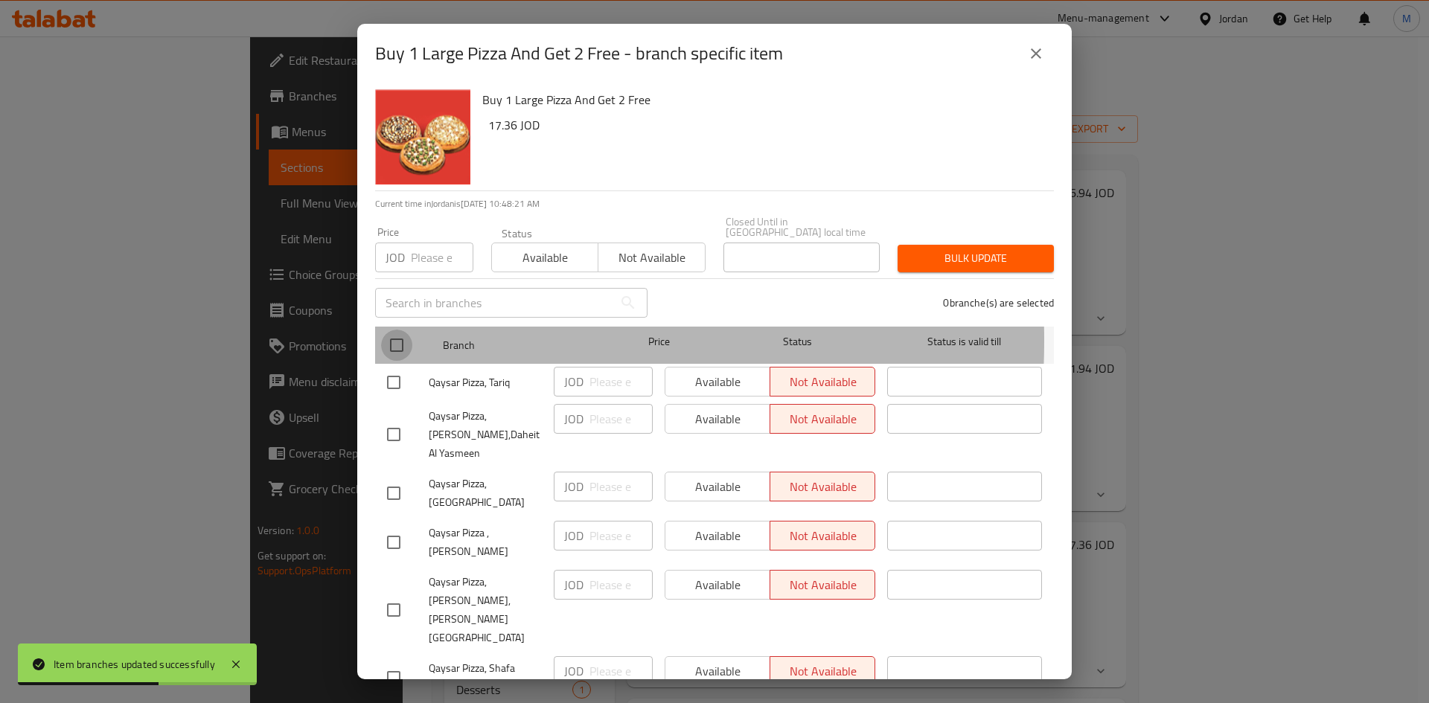
checkbox input "true"
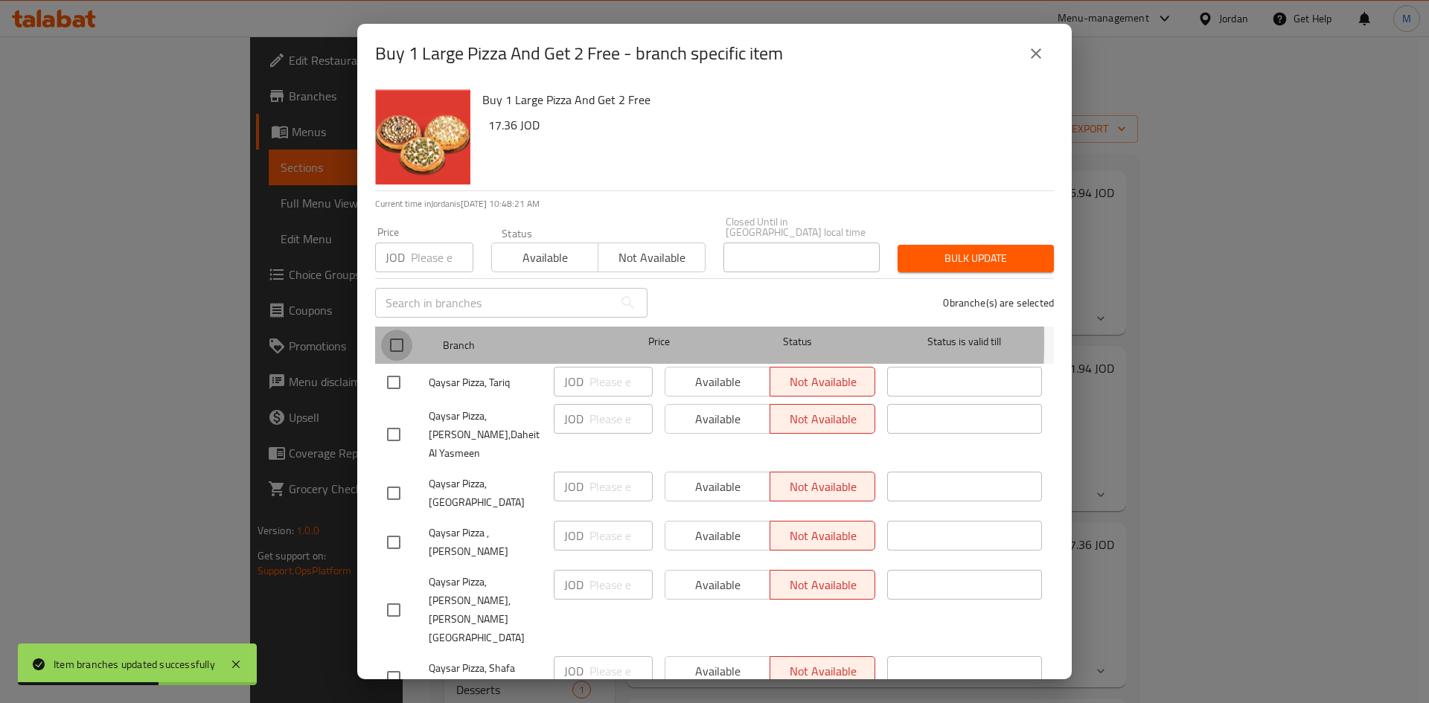
checkbox input "true"
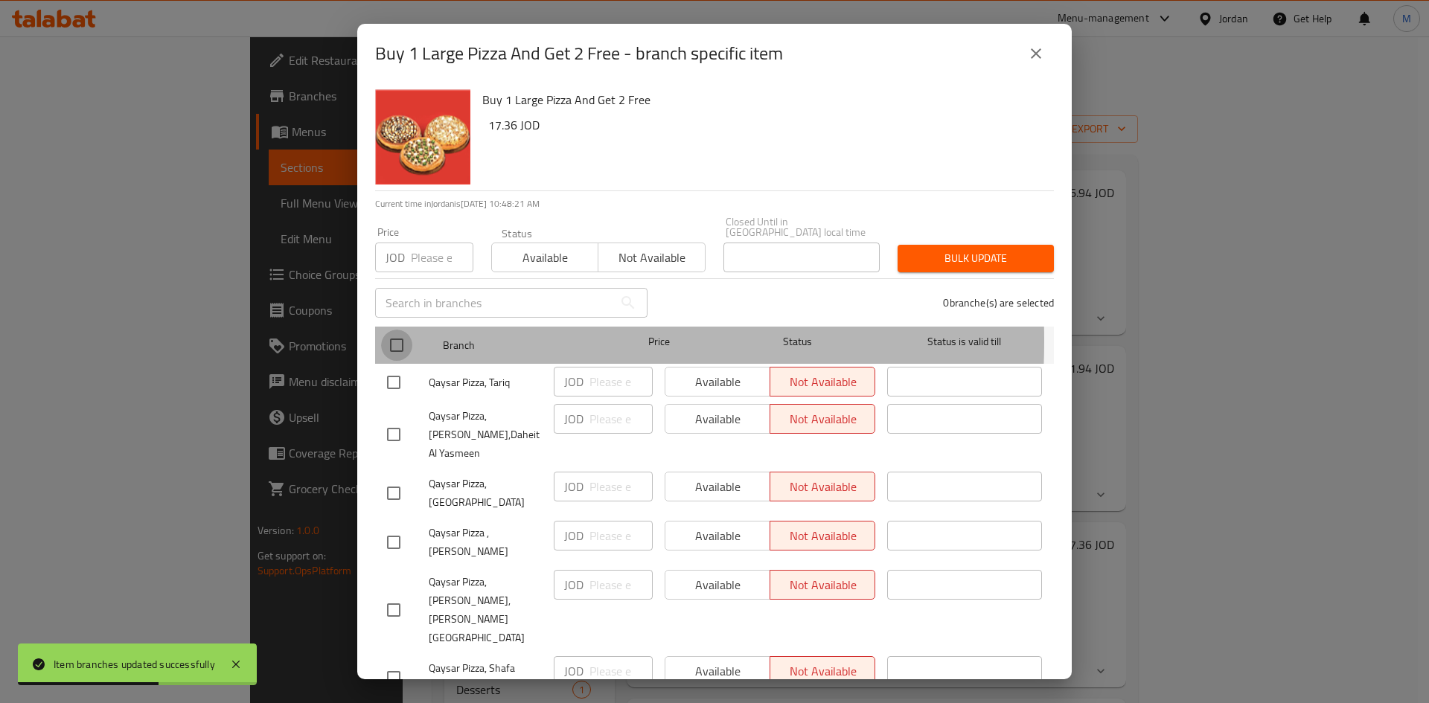
checkbox input "true"
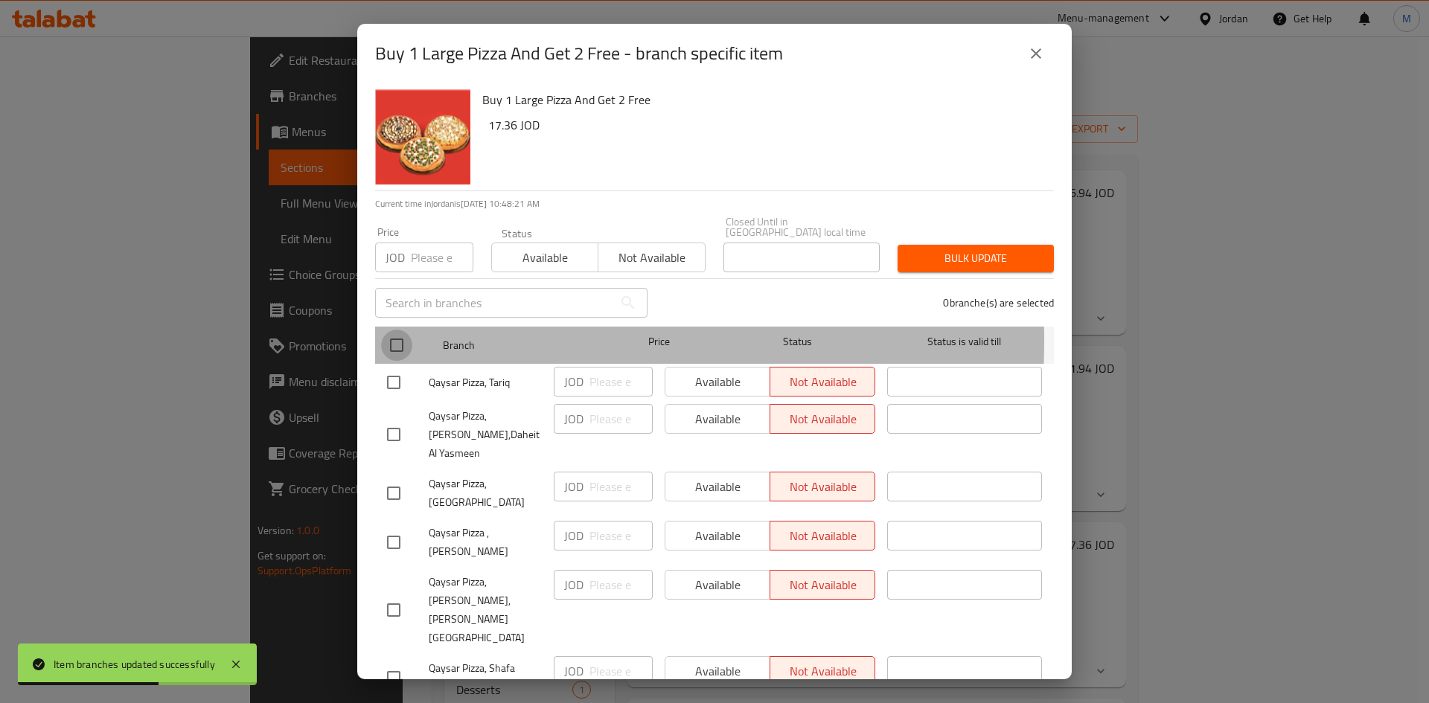
checkbox input "true"
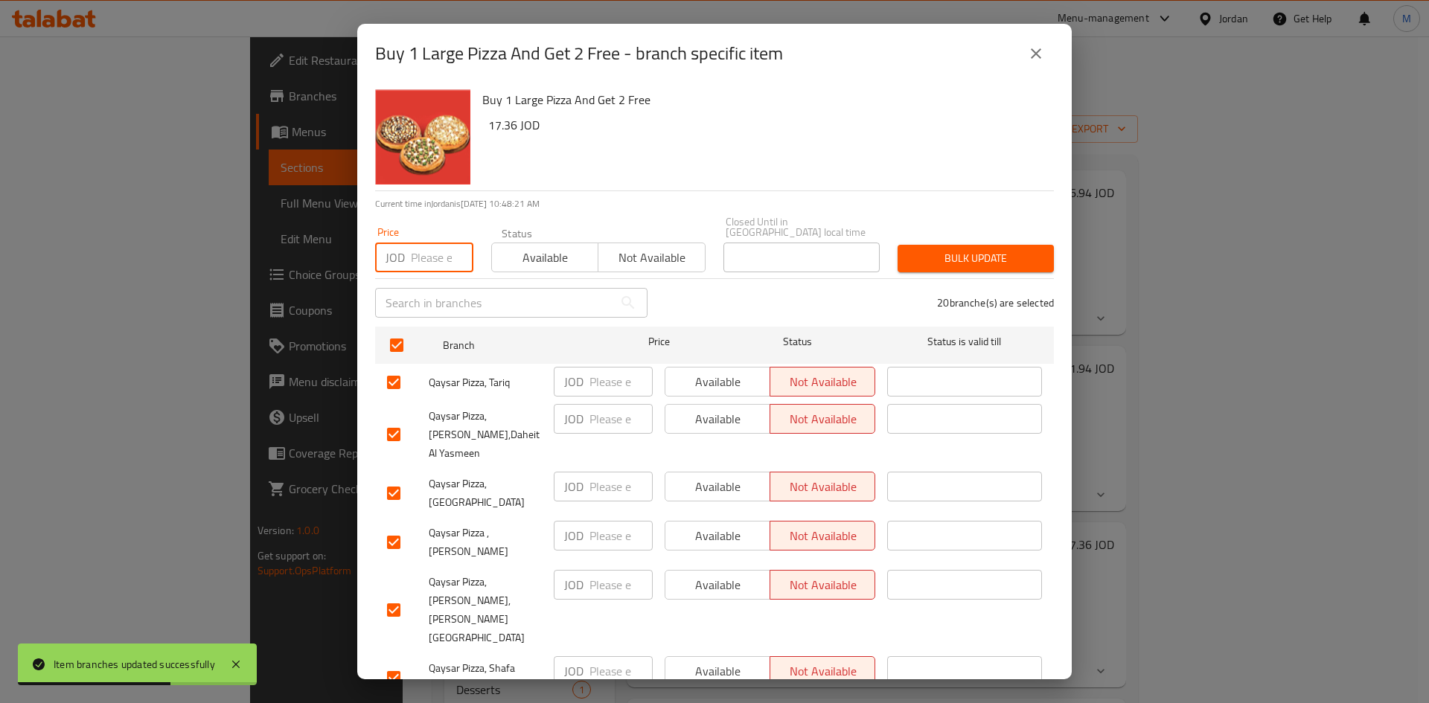
click at [426, 243] on input "number" at bounding box center [442, 258] width 63 height 30
paste input "17.36"
type input "17.36"
click at [993, 249] on span "Bulk update" at bounding box center [975, 258] width 132 height 19
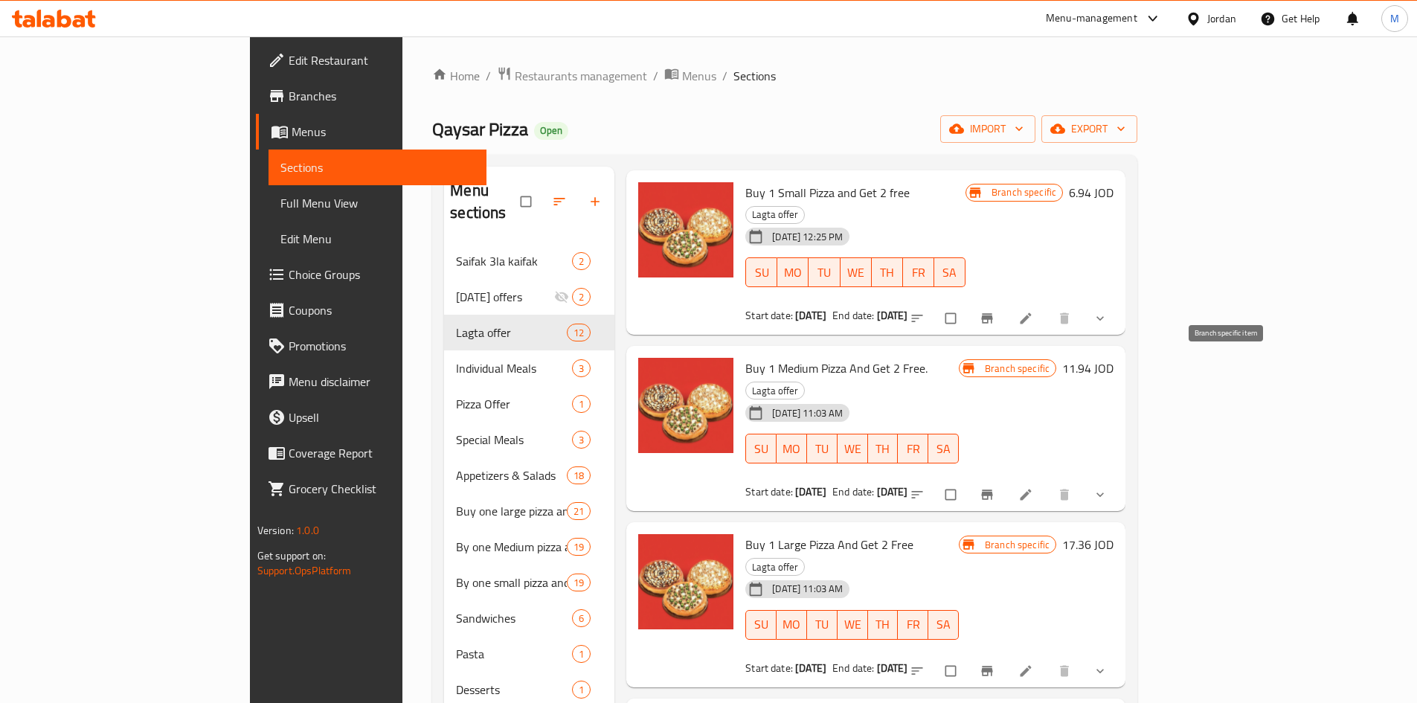
click at [993, 490] on icon "Branch-specific-item" at bounding box center [987, 495] width 11 height 10
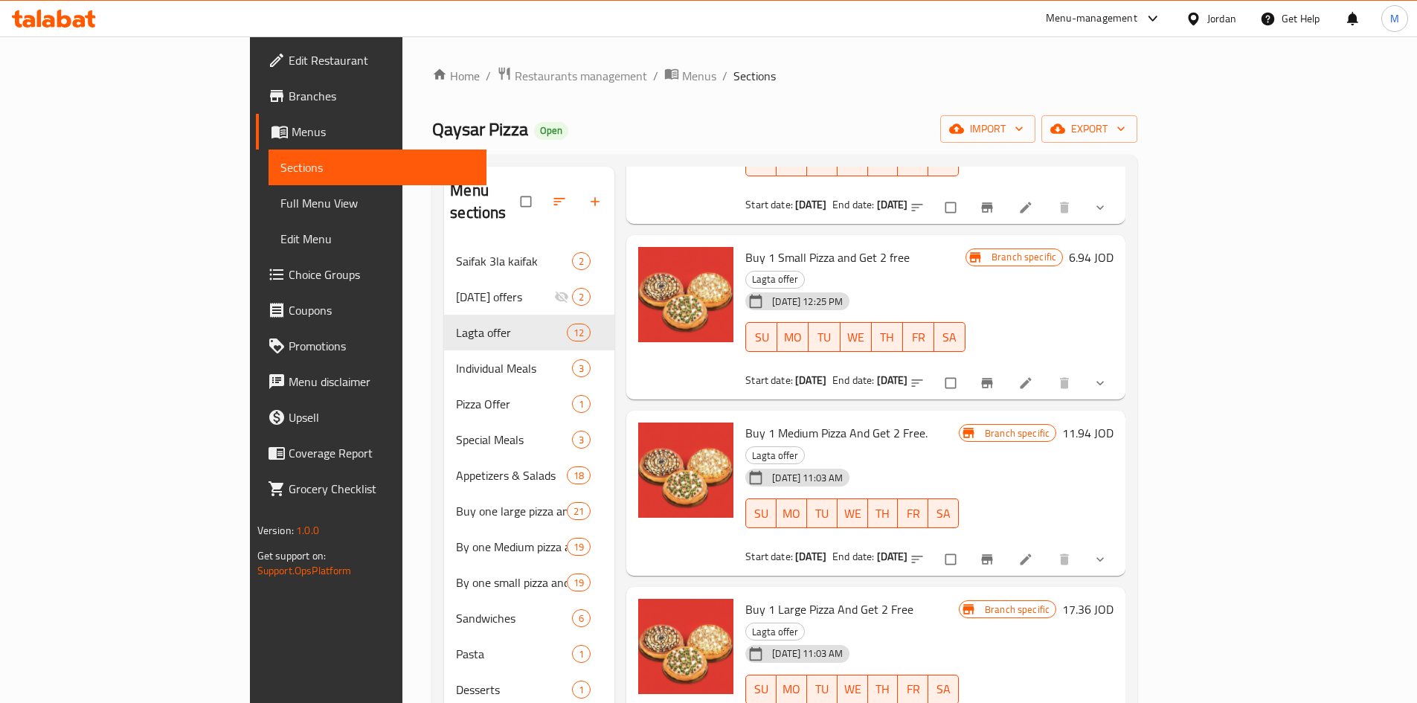
scroll to position [446, 0]
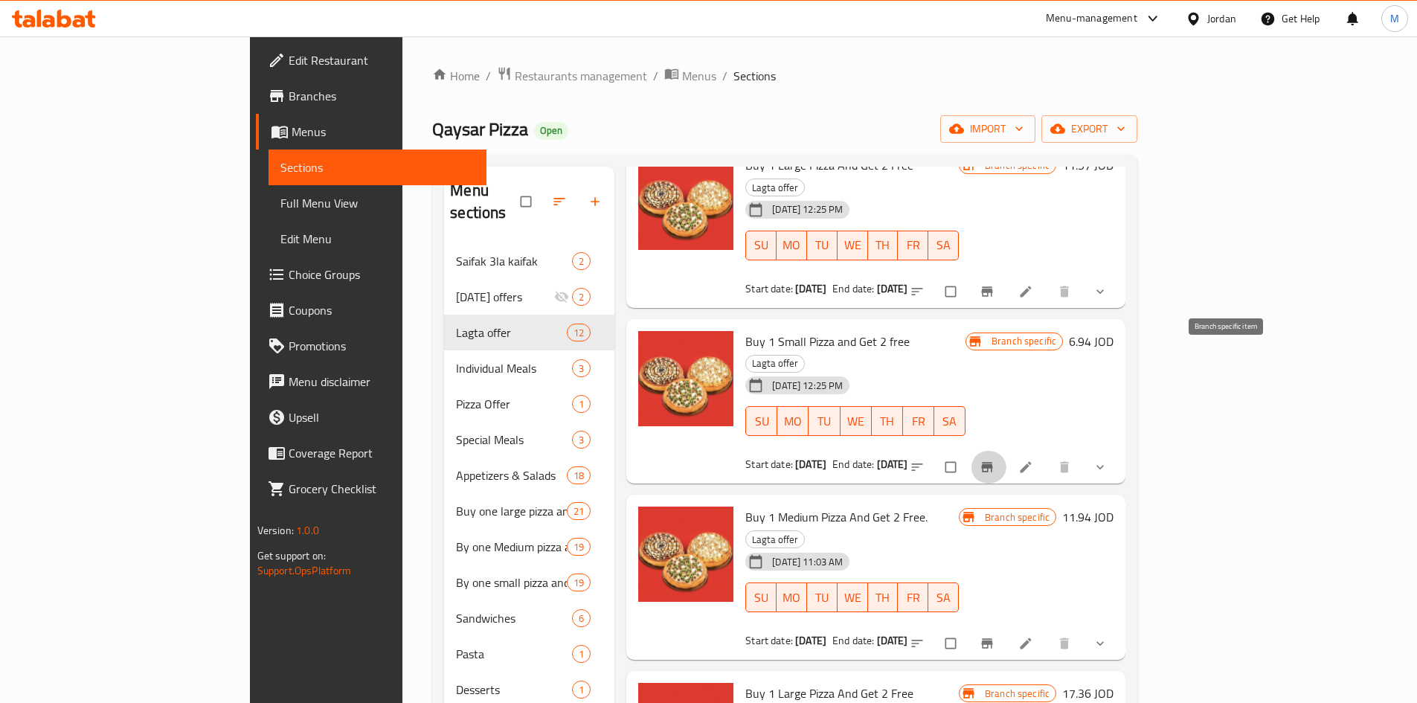
click at [993, 463] on icon "Branch-specific-item" at bounding box center [987, 468] width 11 height 10
click at [1034, 460] on icon at bounding box center [1026, 467] width 15 height 15
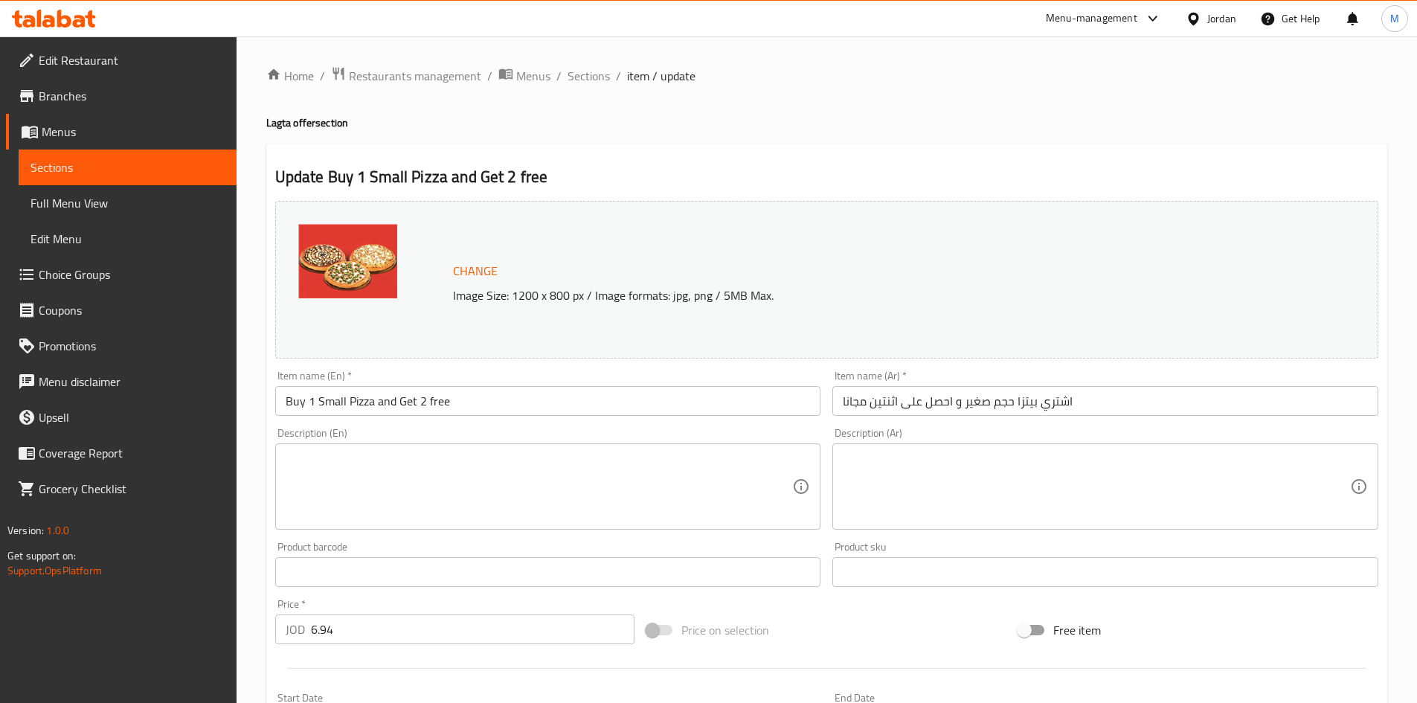
type input "اختيارك من نوع البيتزا 1"
type input "1"
type input "اختيارك من عجينة البيتزا 1"
type input "1"
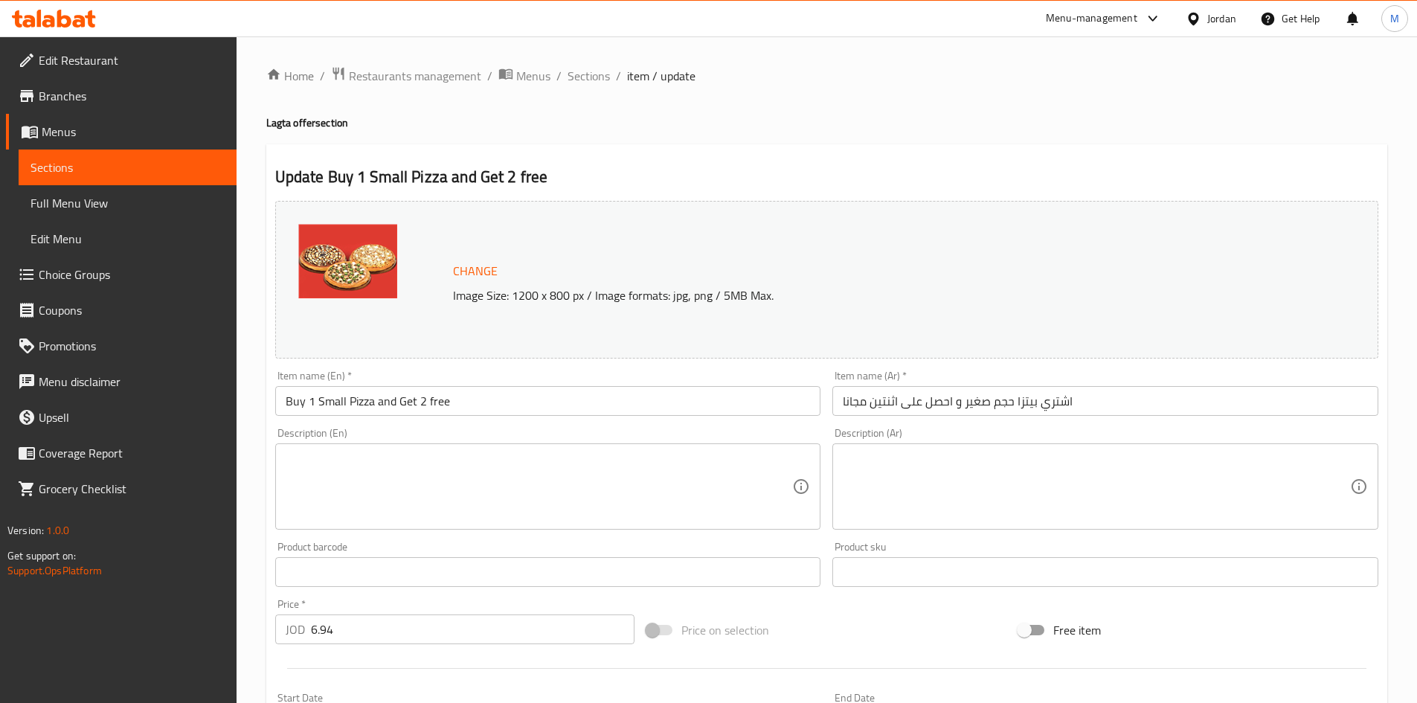
type input "1"
type input "اضافات البيتزا 1"
type input "1"
type input "4"
type input "اختيارك من نوع البيتزا 2"
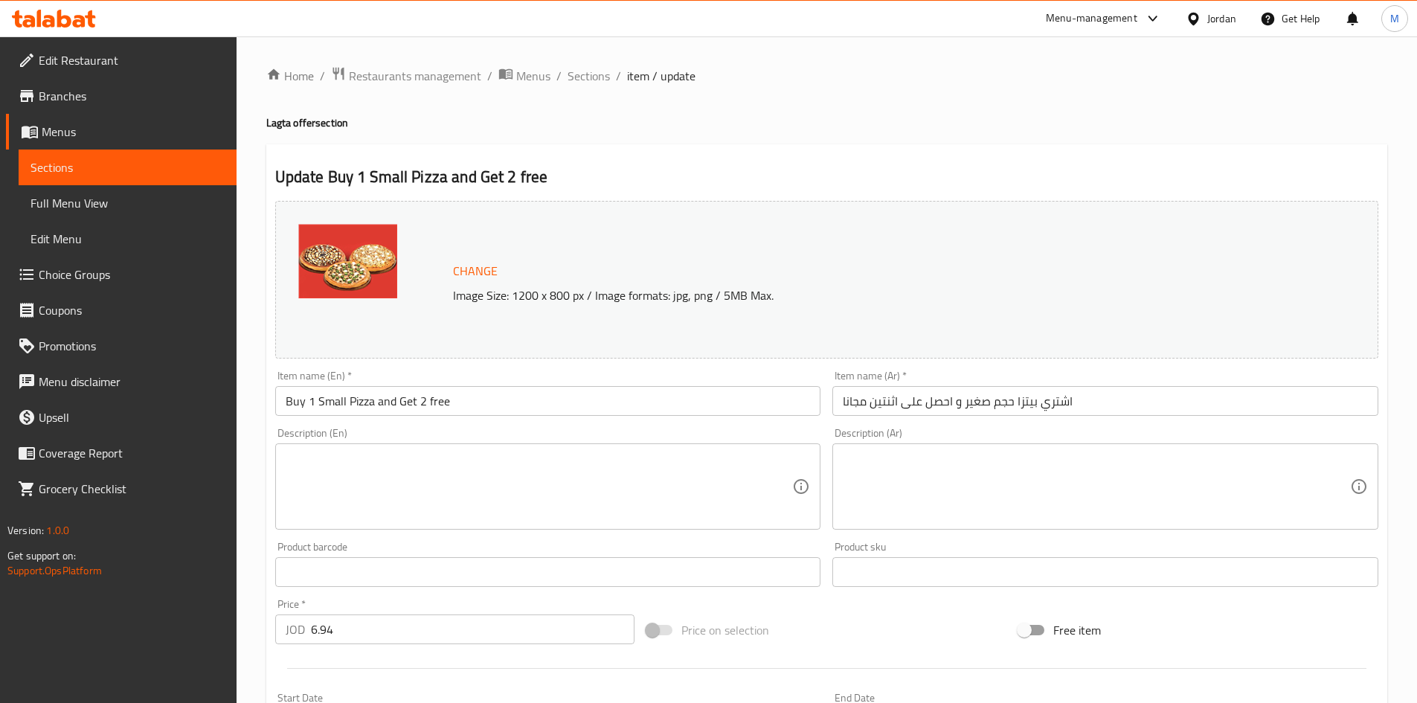
type input "1"
type input "اختيارك من عجينة البيتزا 2"
type input "1"
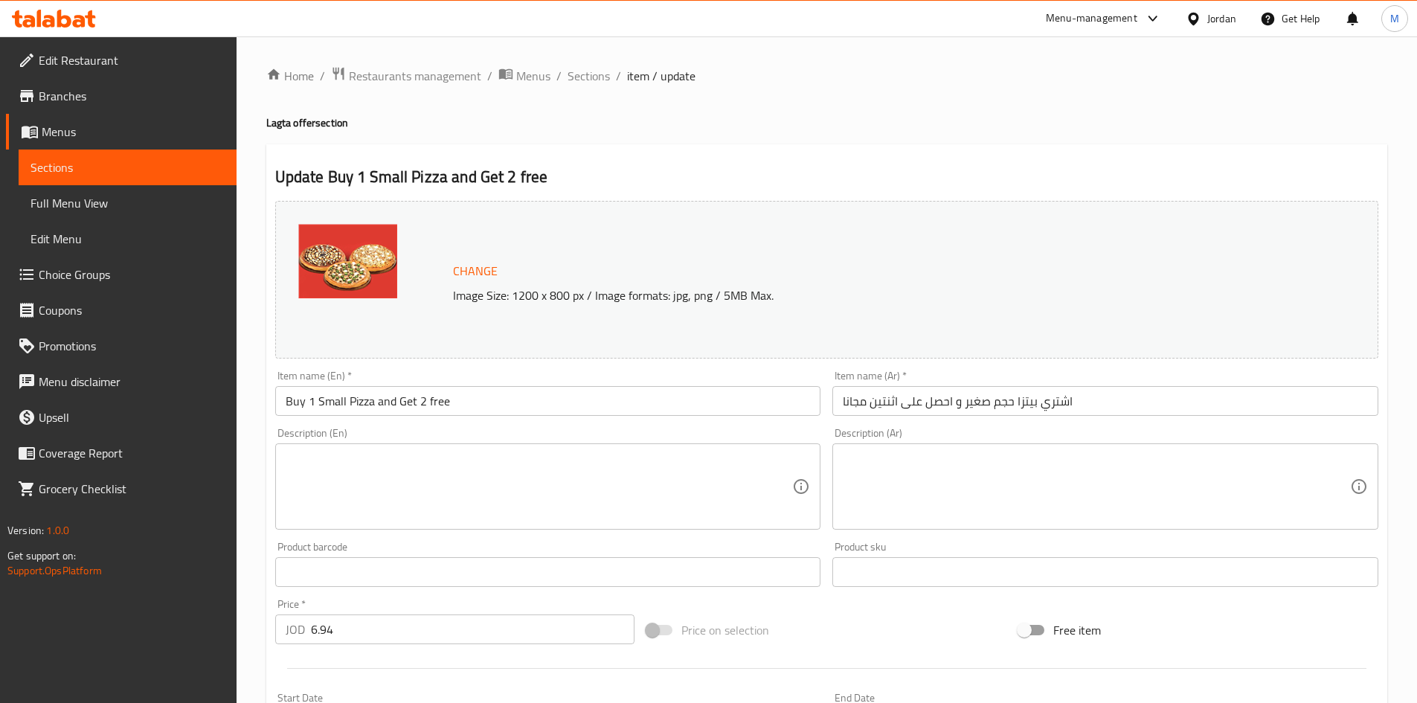
type input "اضافات البيتزا 2"
type input "1"
type input "4"
type input "اختيارك من نوع البيتزا 3"
type input "1"
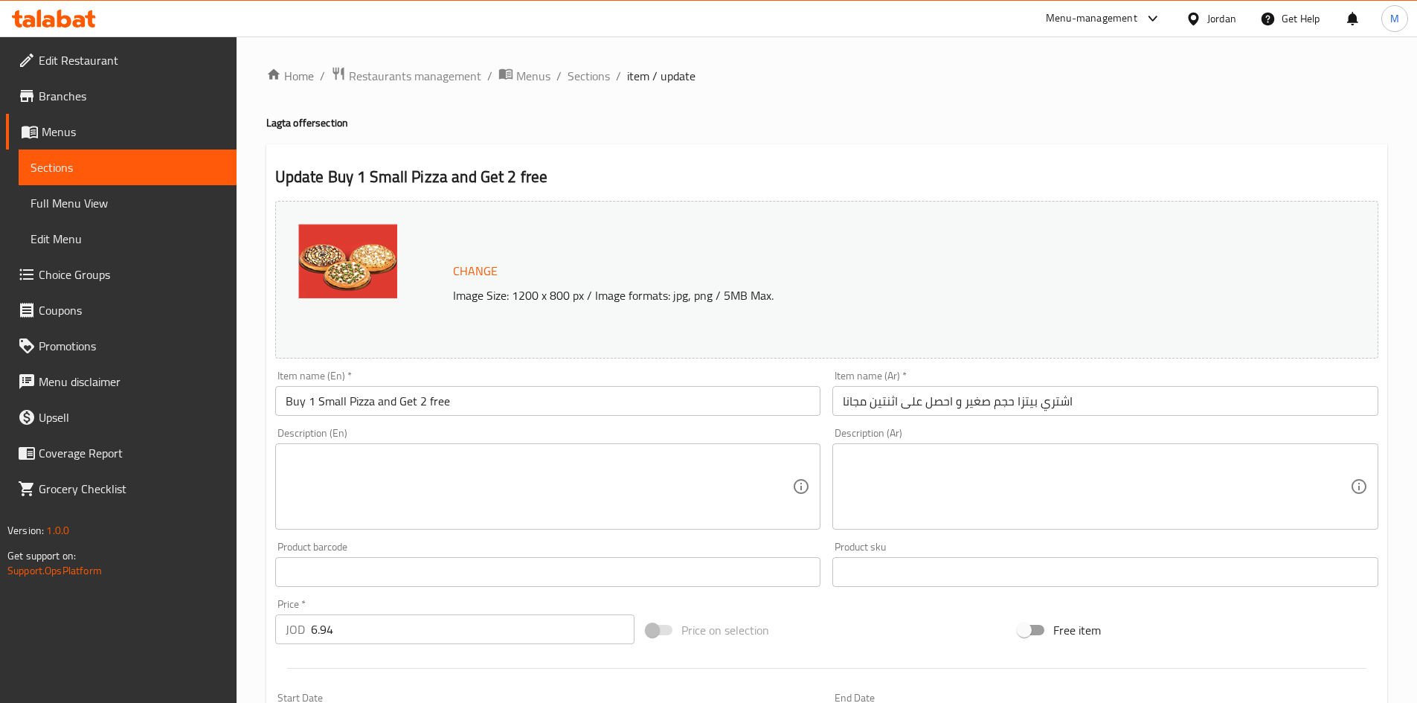
type input "1"
type input "اختيارك من عجينة البيتزا 3"
type input "1"
type input "اضافات البيتزا 3"
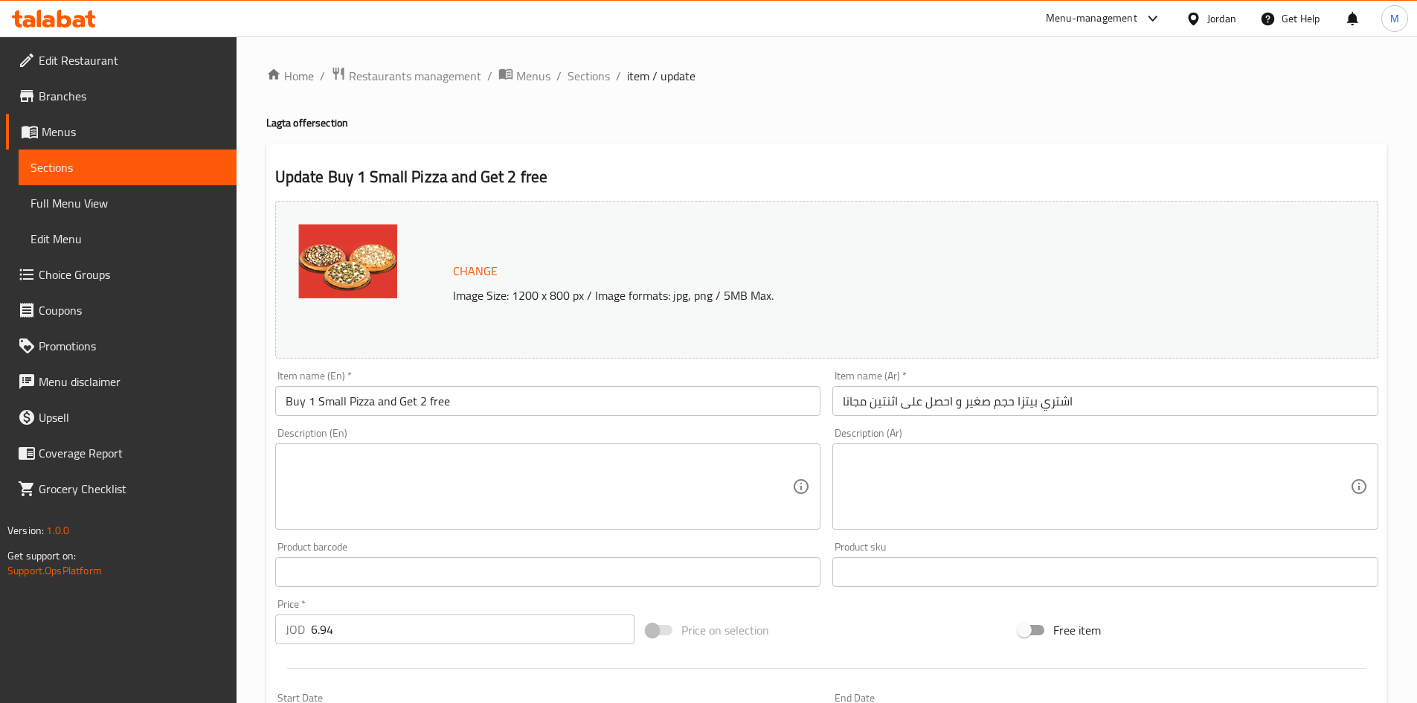
type input "1"
type input "4"
click at [578, 71] on span "Sections" at bounding box center [589, 76] width 42 height 18
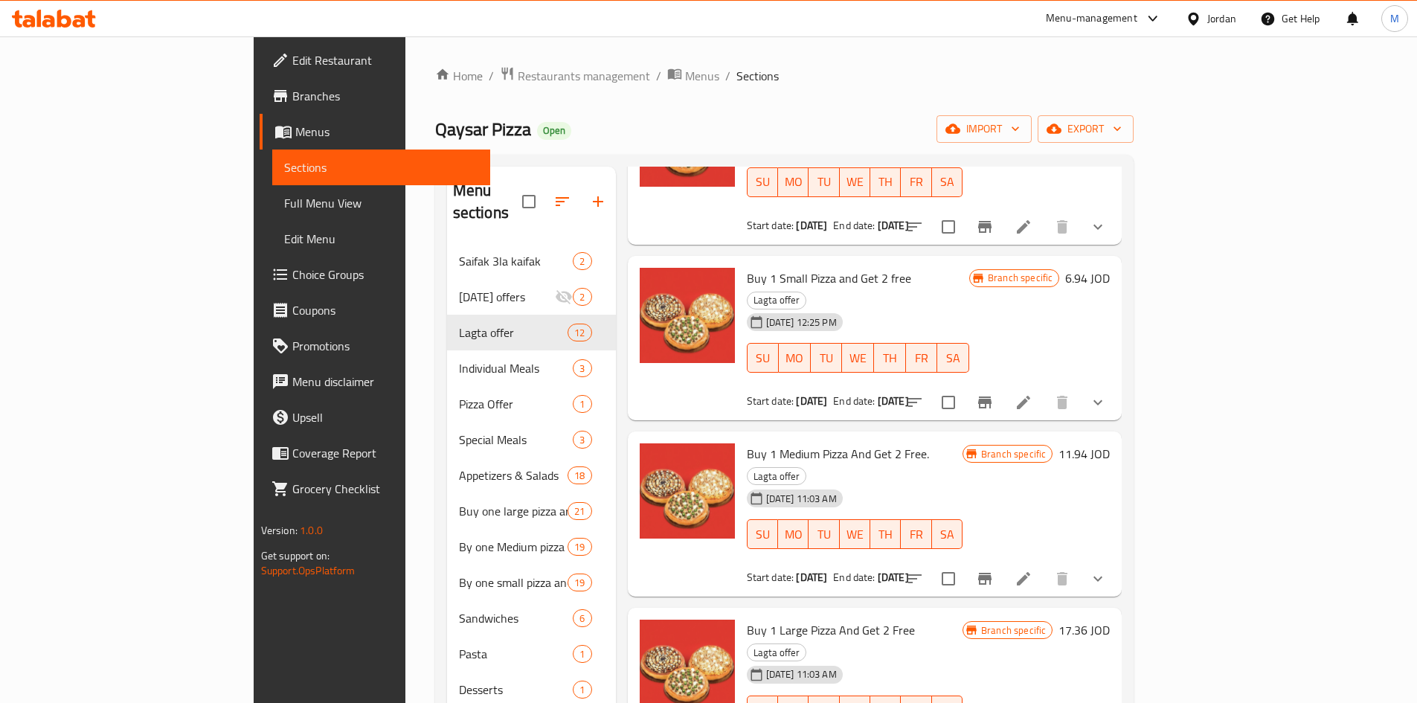
scroll to position [521, 0]
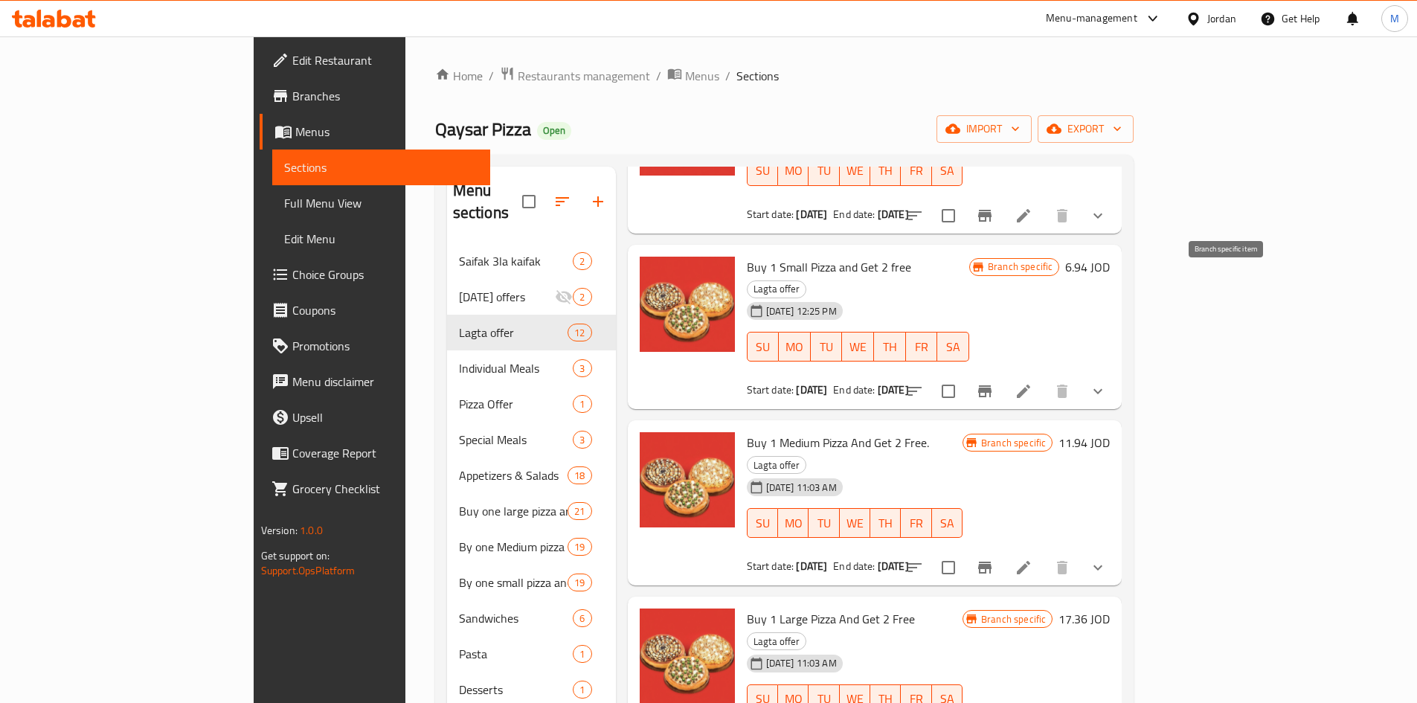
click at [992, 385] on icon "Branch-specific-item" at bounding box center [984, 391] width 13 height 12
click at [994, 559] on icon "Branch-specific-item" at bounding box center [985, 568] width 18 height 18
click at [1033, 559] on icon at bounding box center [1024, 568] width 18 height 18
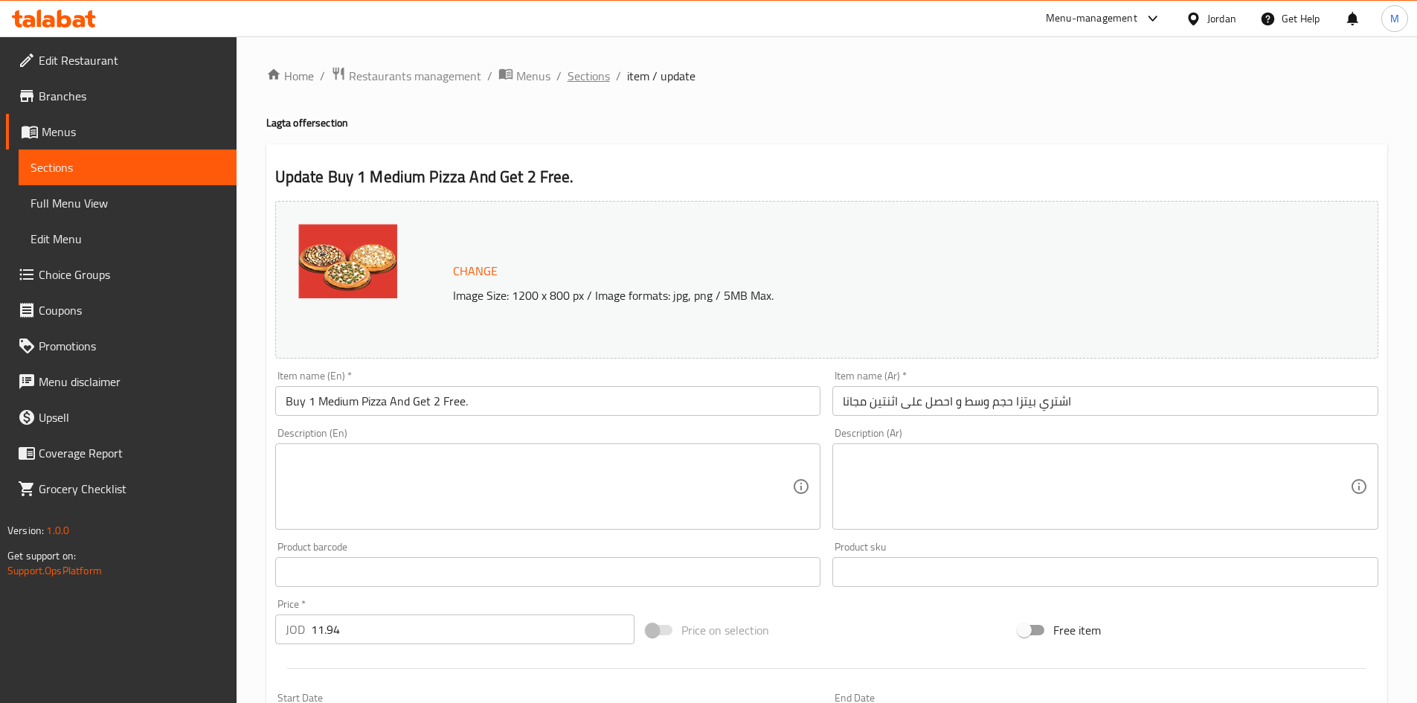
click at [575, 78] on span "Sections" at bounding box center [589, 76] width 42 height 18
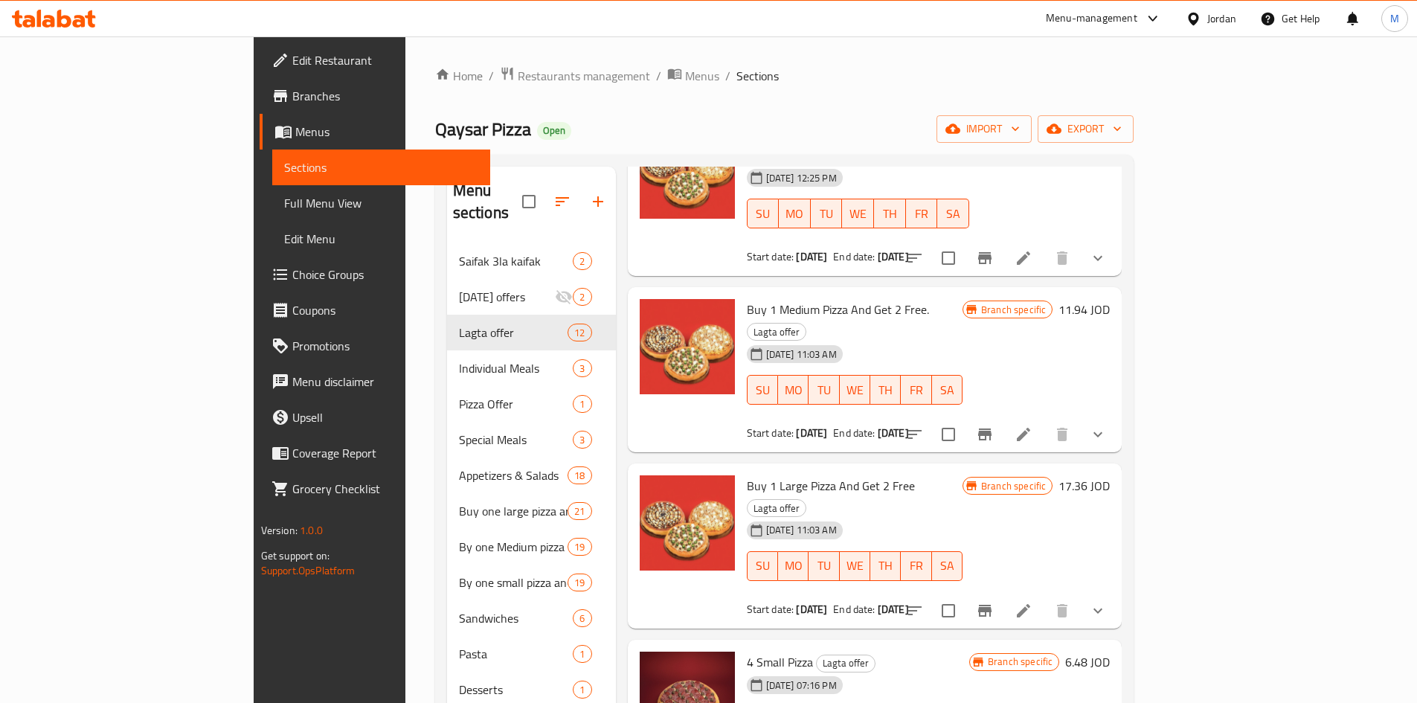
scroll to position [670, 0]
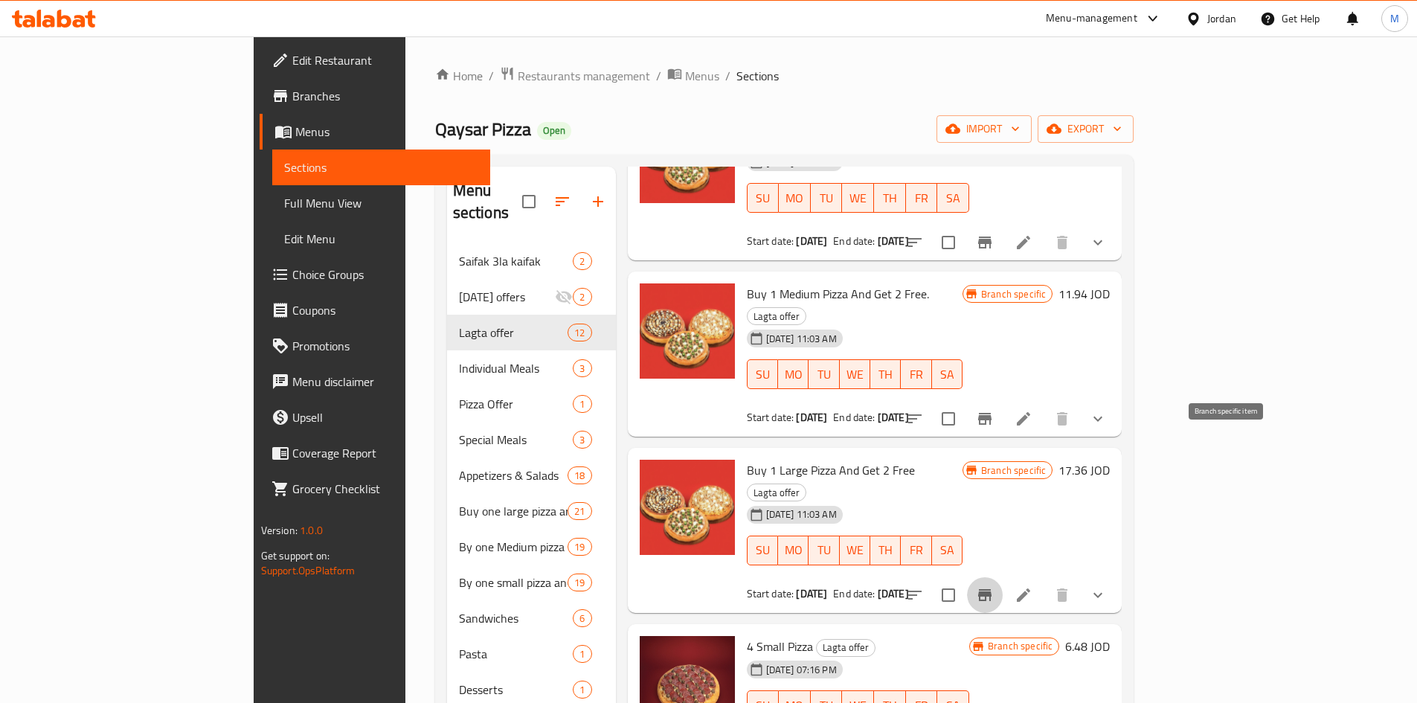
click at [994, 586] on icon "Branch-specific-item" at bounding box center [985, 595] width 18 height 18
click at [1033, 586] on icon at bounding box center [1024, 595] width 18 height 18
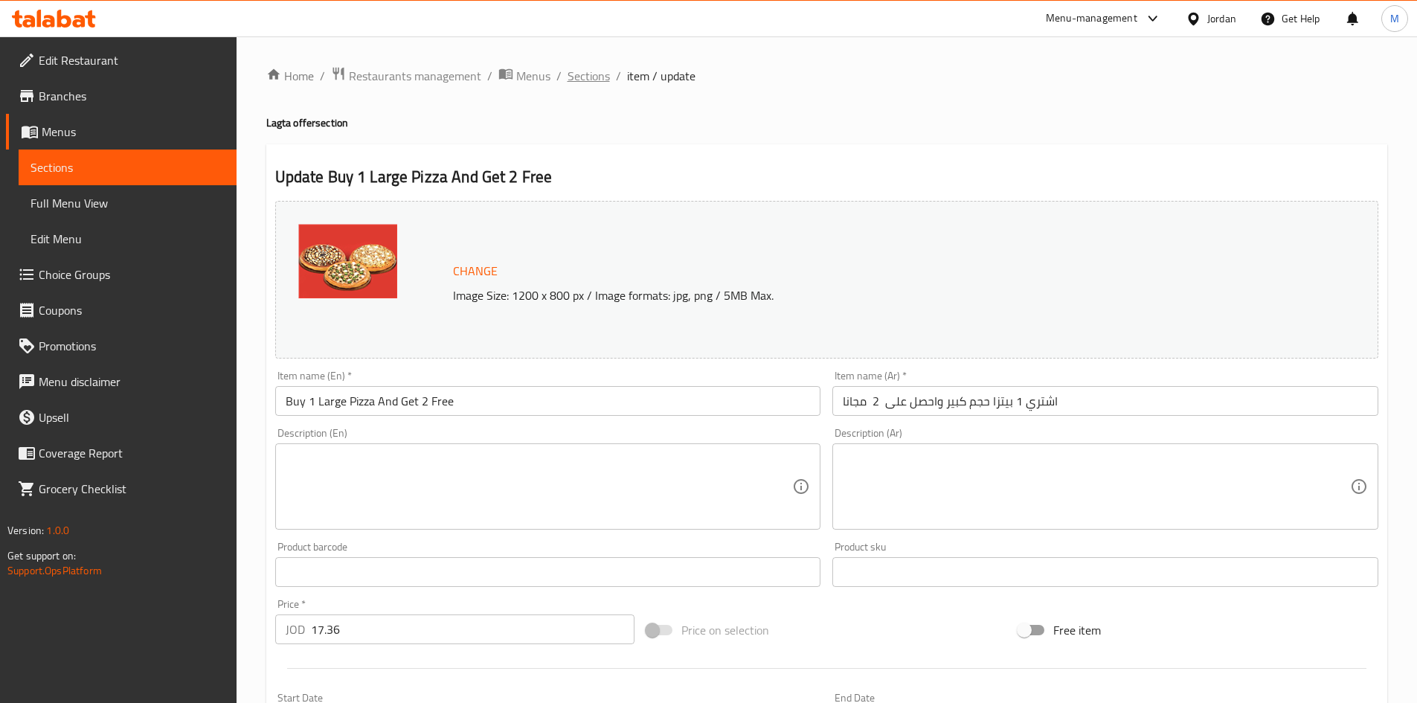
click at [577, 74] on span "Sections" at bounding box center [589, 76] width 42 height 18
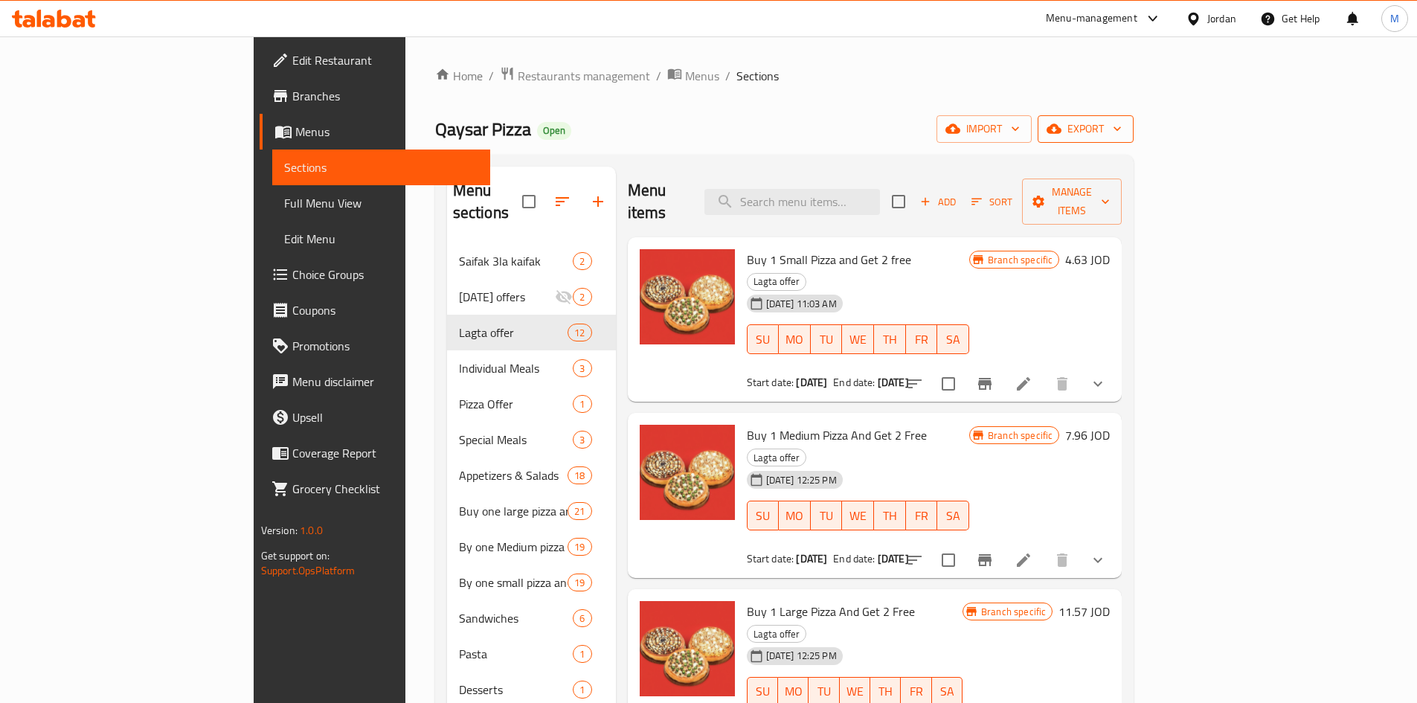
click at [1122, 124] on span "export" at bounding box center [1086, 129] width 72 height 19
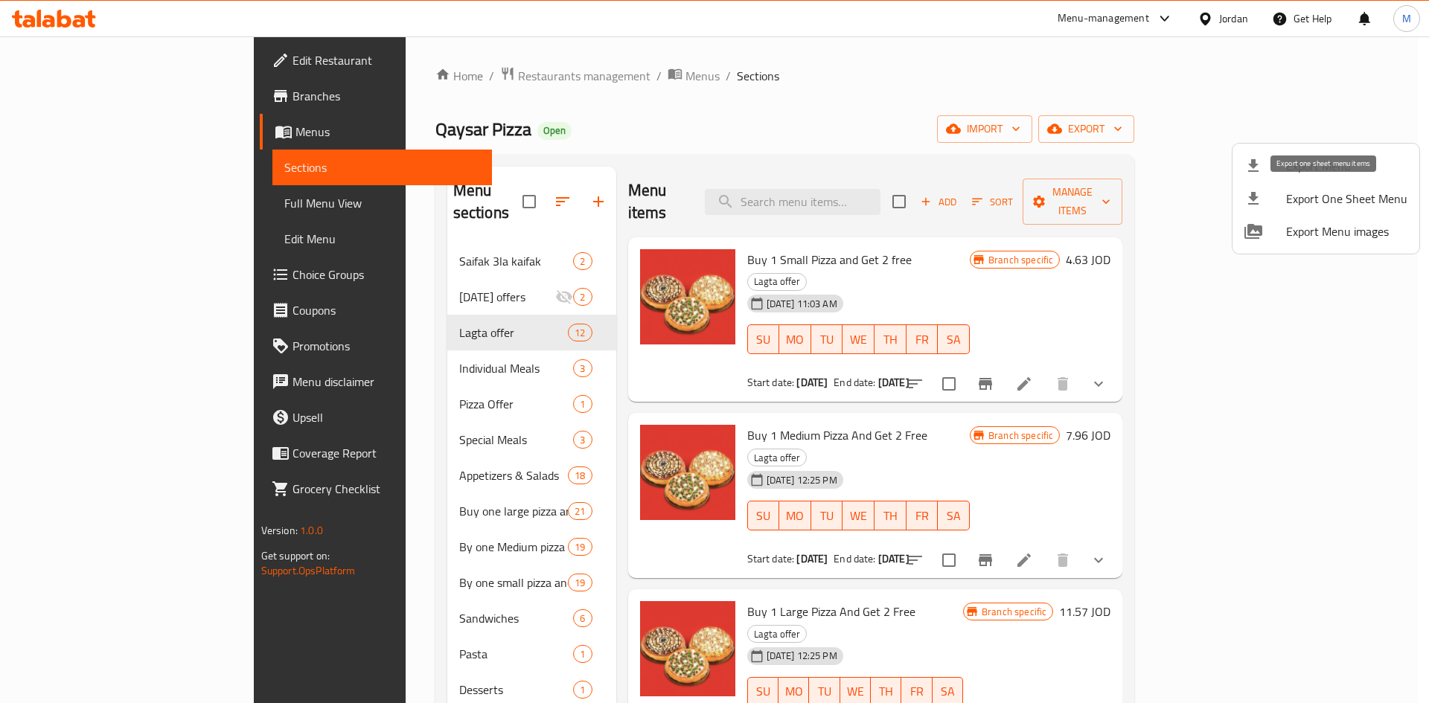
click at [1304, 161] on span "Export Menu" at bounding box center [1346, 166] width 121 height 18
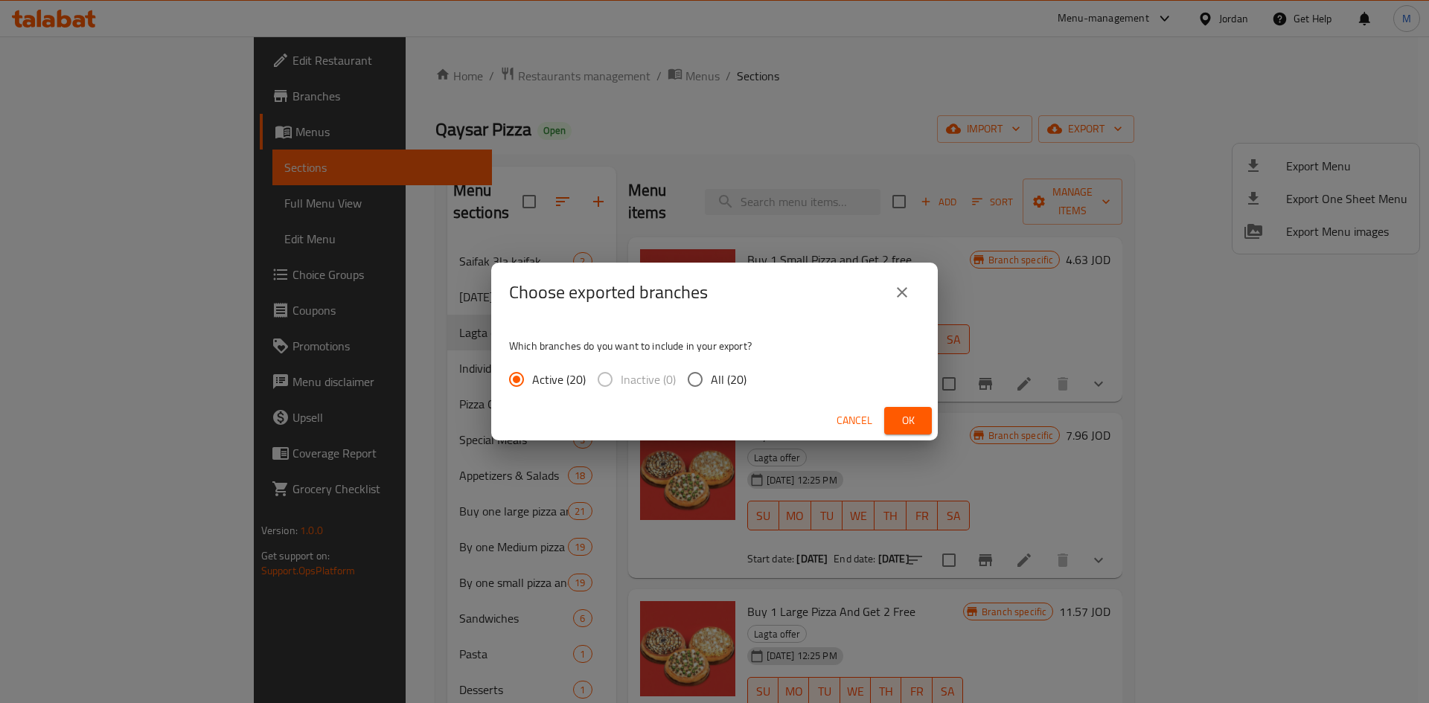
click at [696, 376] on input "All (20)" at bounding box center [694, 379] width 31 height 31
radio input "true"
click at [920, 411] on button "Ok" at bounding box center [908, 421] width 48 height 28
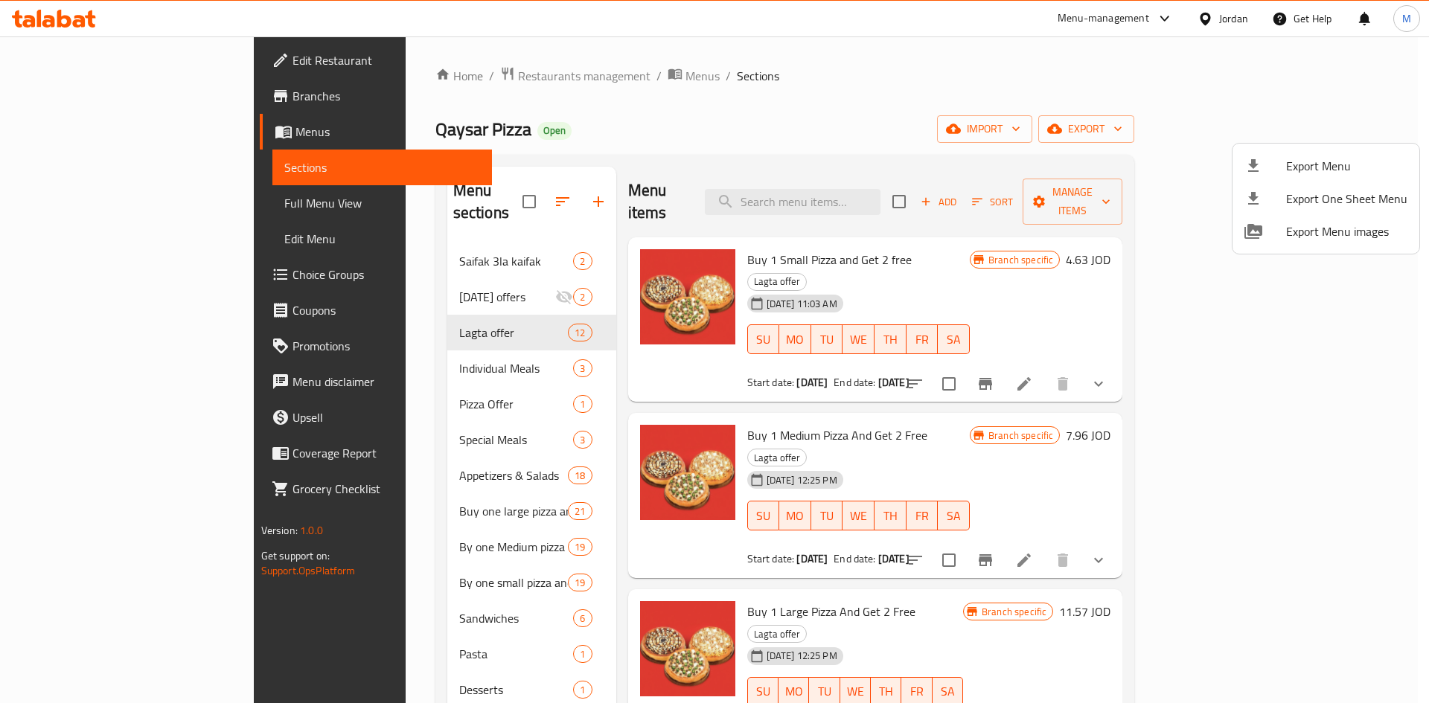
click at [1225, 13] on div at bounding box center [714, 351] width 1429 height 703
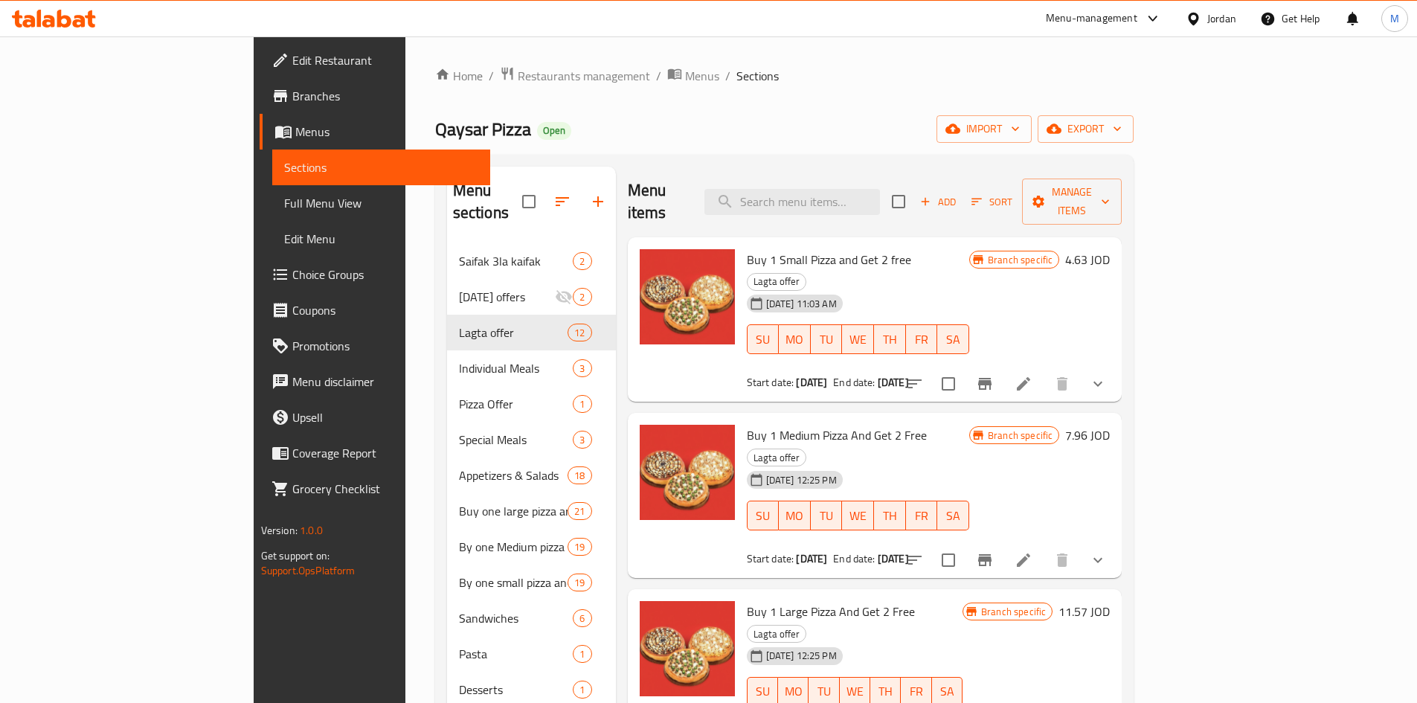
click at [1228, 21] on div "Jordan" at bounding box center [1222, 18] width 29 height 16
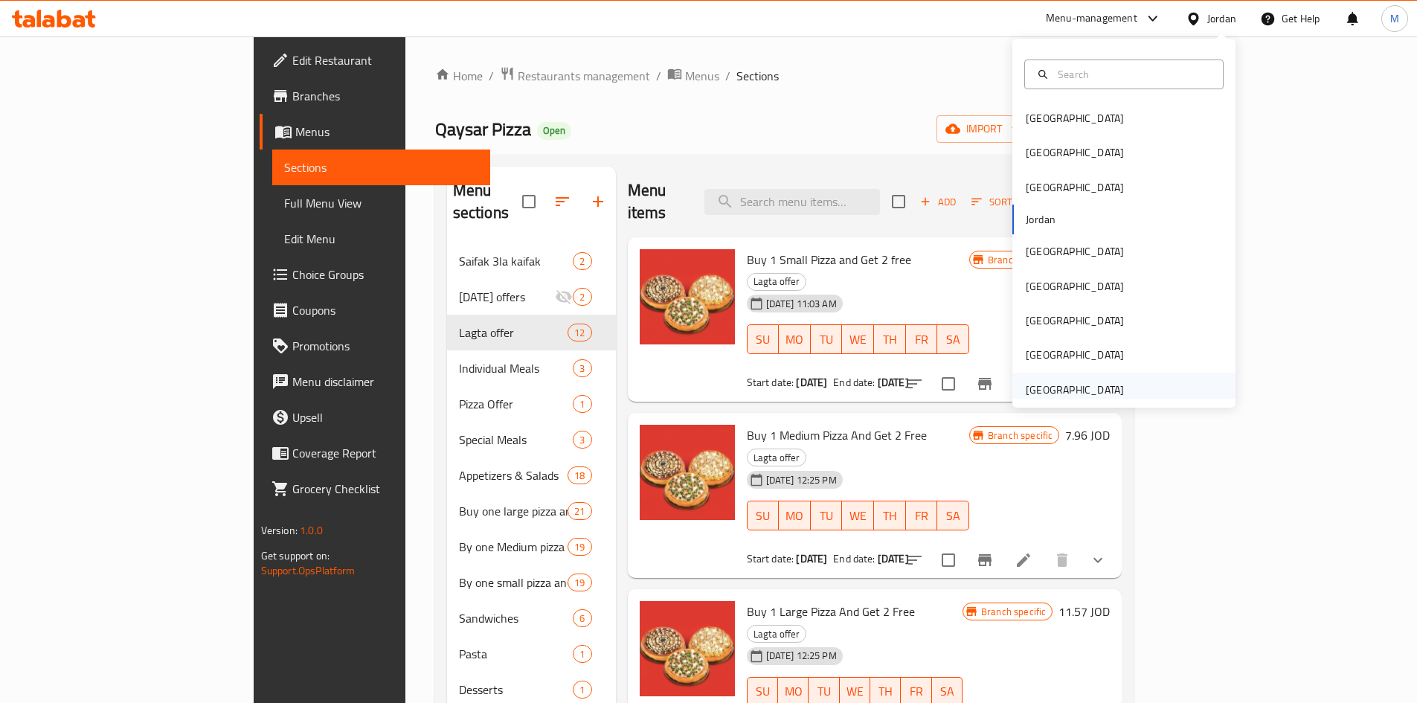
click at [1089, 389] on div "[GEOGRAPHIC_DATA]" at bounding box center [1075, 390] width 98 height 16
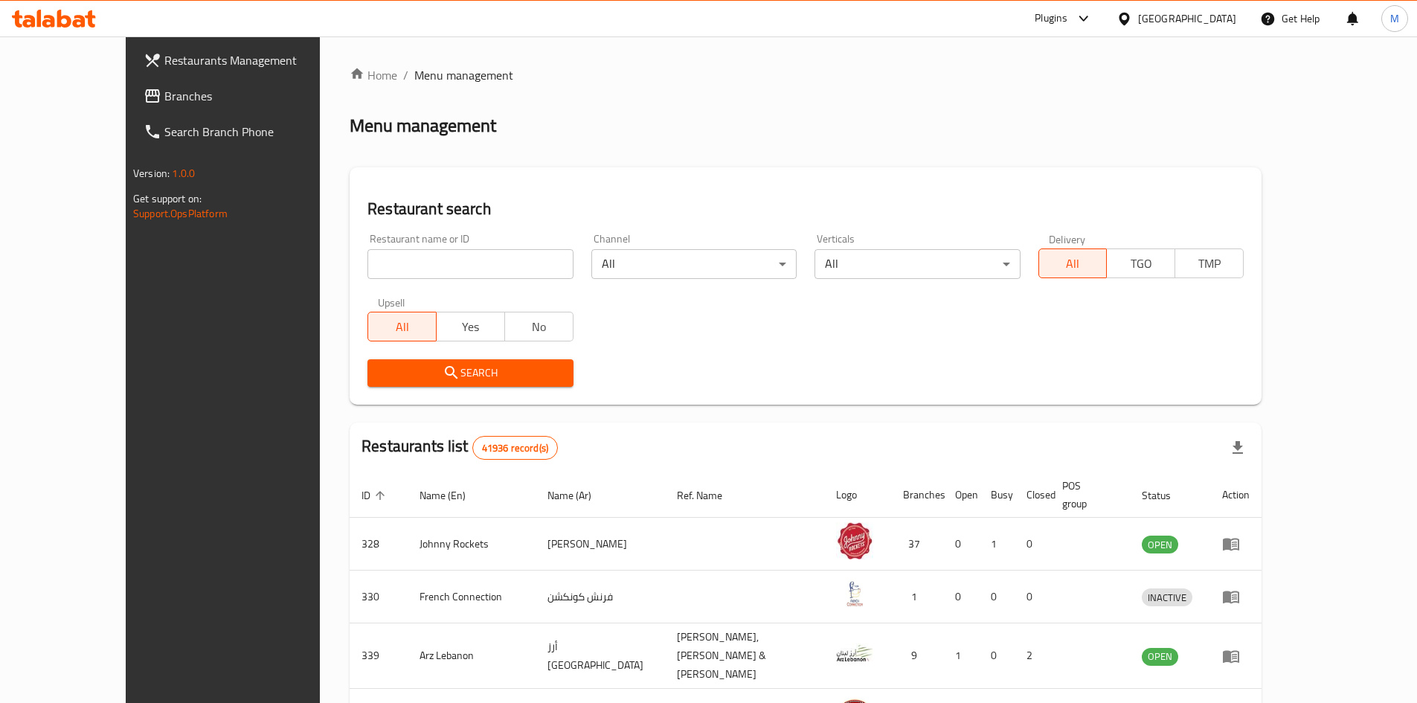
click at [164, 99] on span "Branches" at bounding box center [257, 96] width 186 height 18
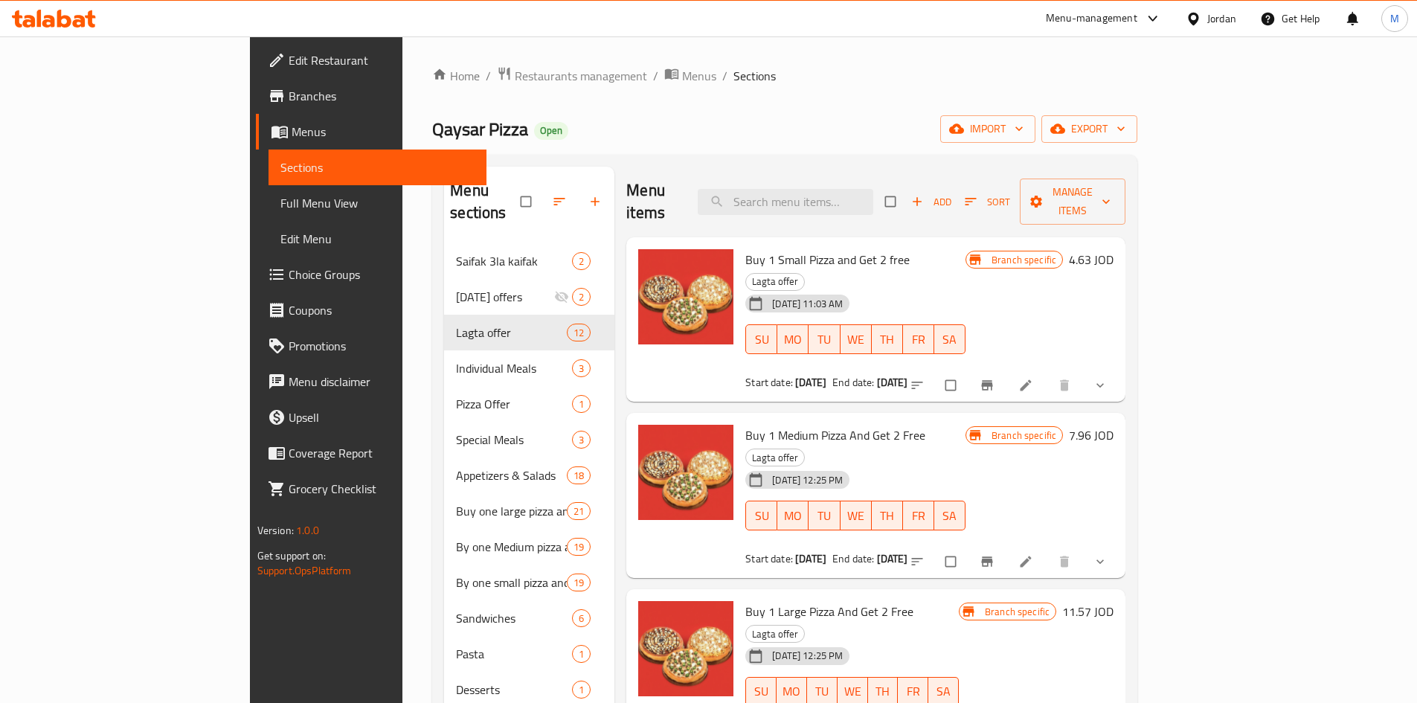
click at [289, 98] on span "Branches" at bounding box center [382, 96] width 186 height 18
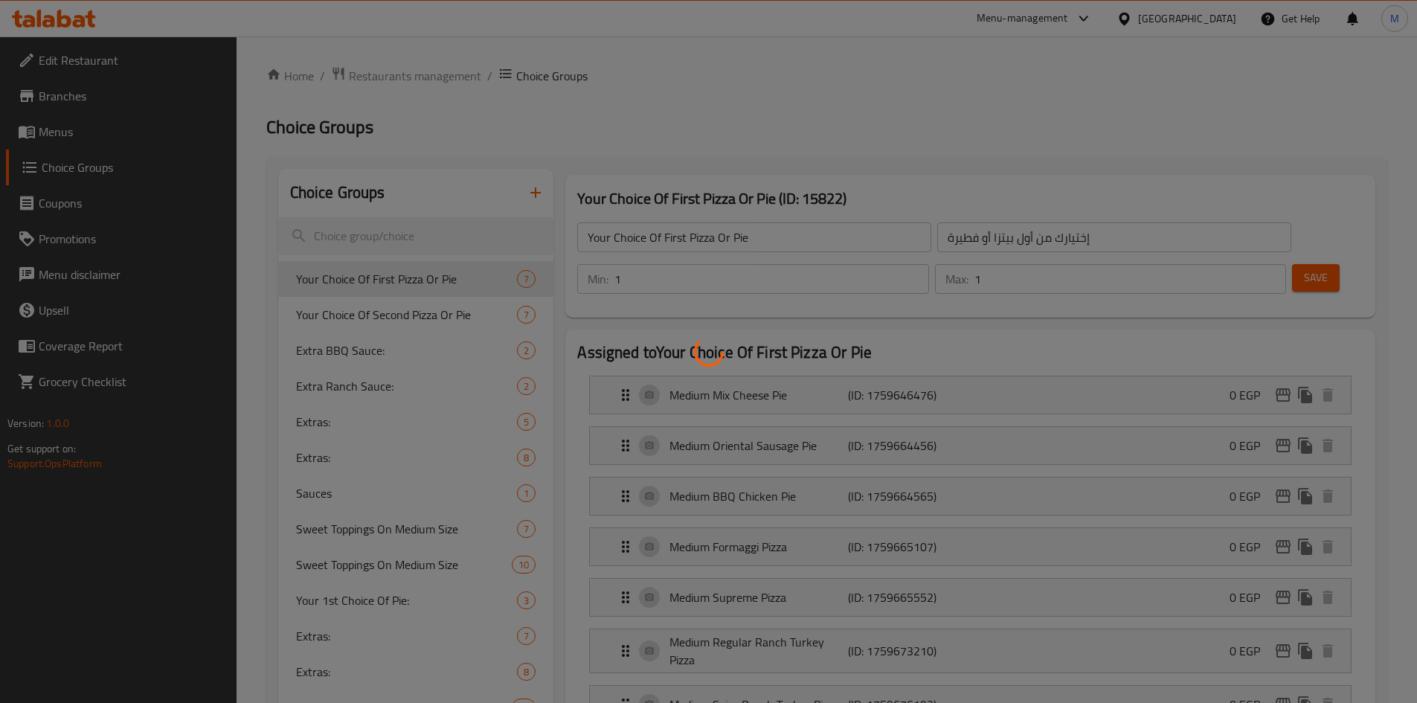
click at [1097, 20] on div at bounding box center [708, 351] width 1417 height 703
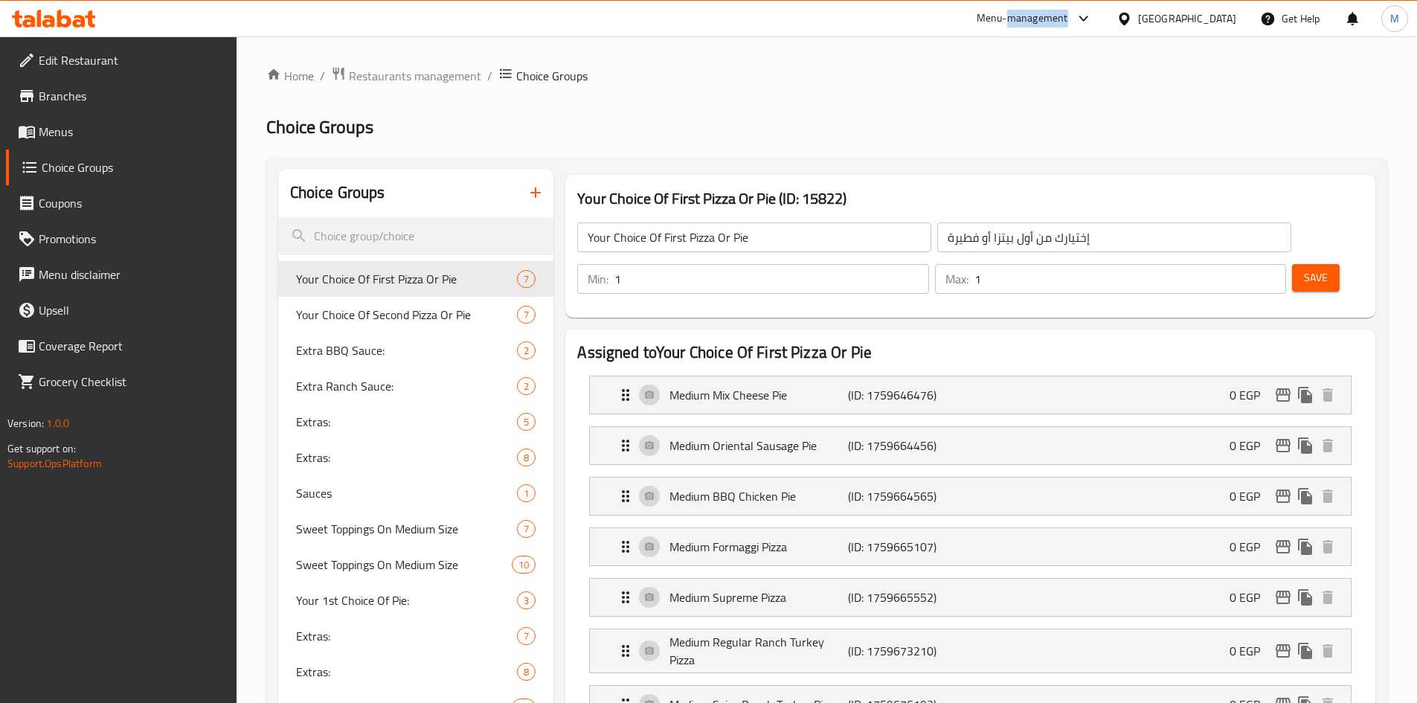
click at [1068, 20] on div "Menu-management" at bounding box center [1023, 19] width 92 height 18
click at [999, 93] on div "Agent Campaigns Center" at bounding box center [1011, 100] width 112 height 16
